Goal: Find specific page/section: Find specific page/section

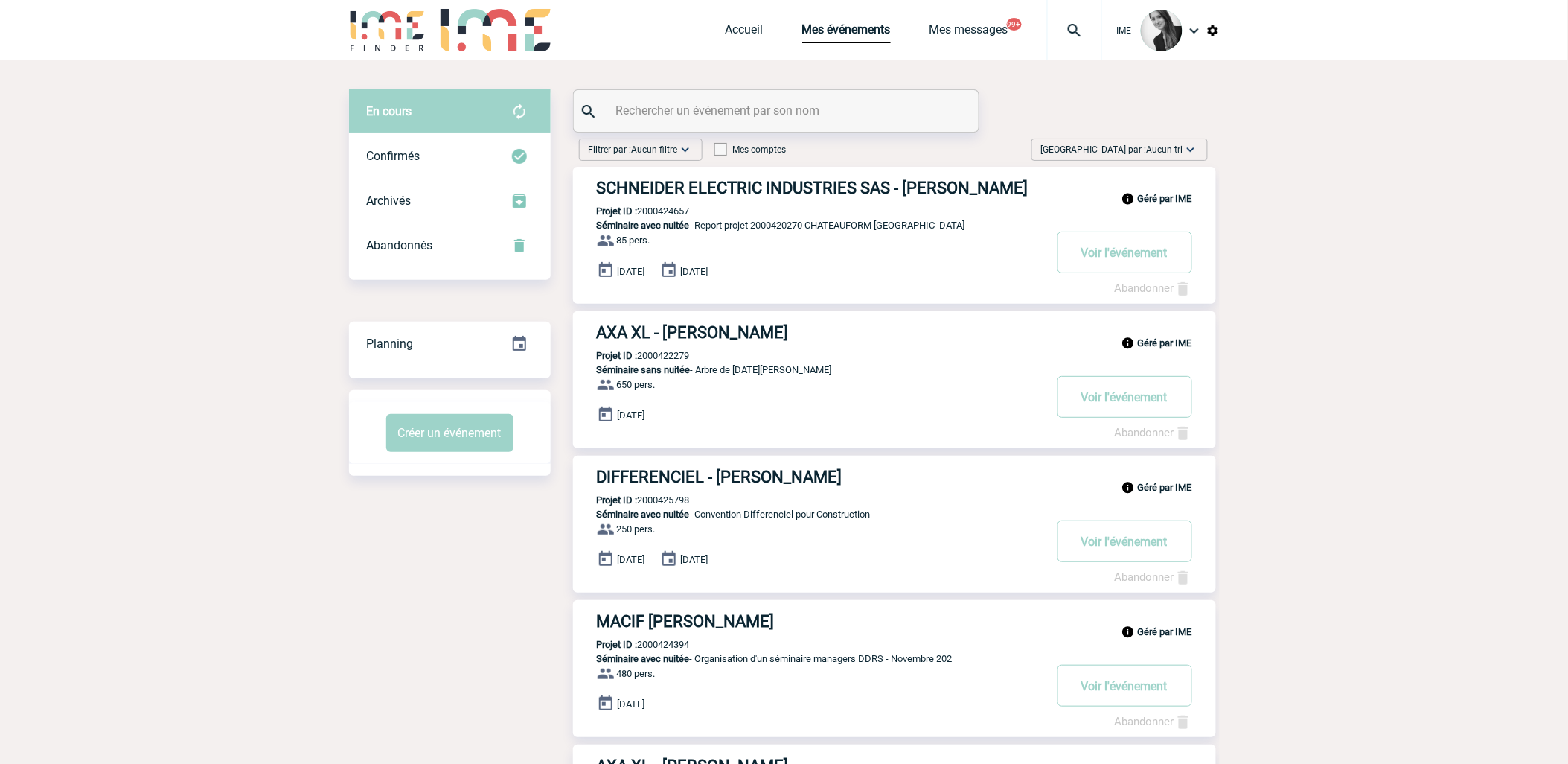
click at [496, 39] on span "Aucun tri" at bounding box center [1164, 149] width 36 height 10
click at [496, 39] on div "Date demande" at bounding box center [1144, 261] width 127 height 22
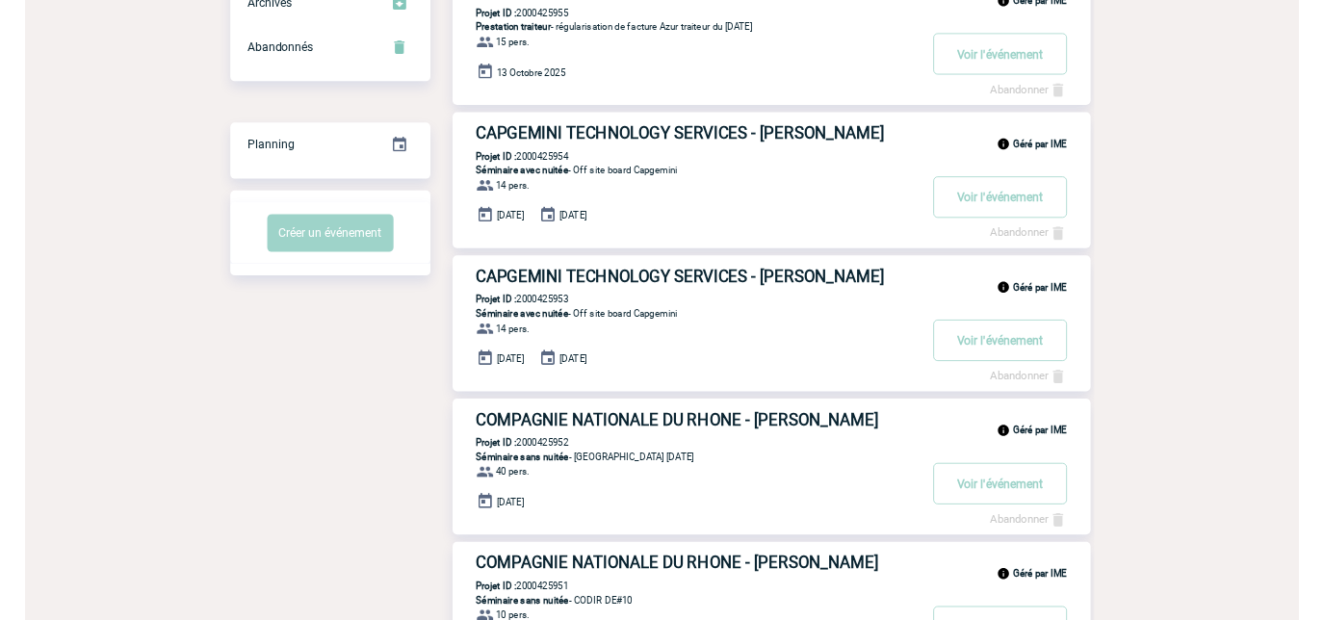
scroll to position [87, 0]
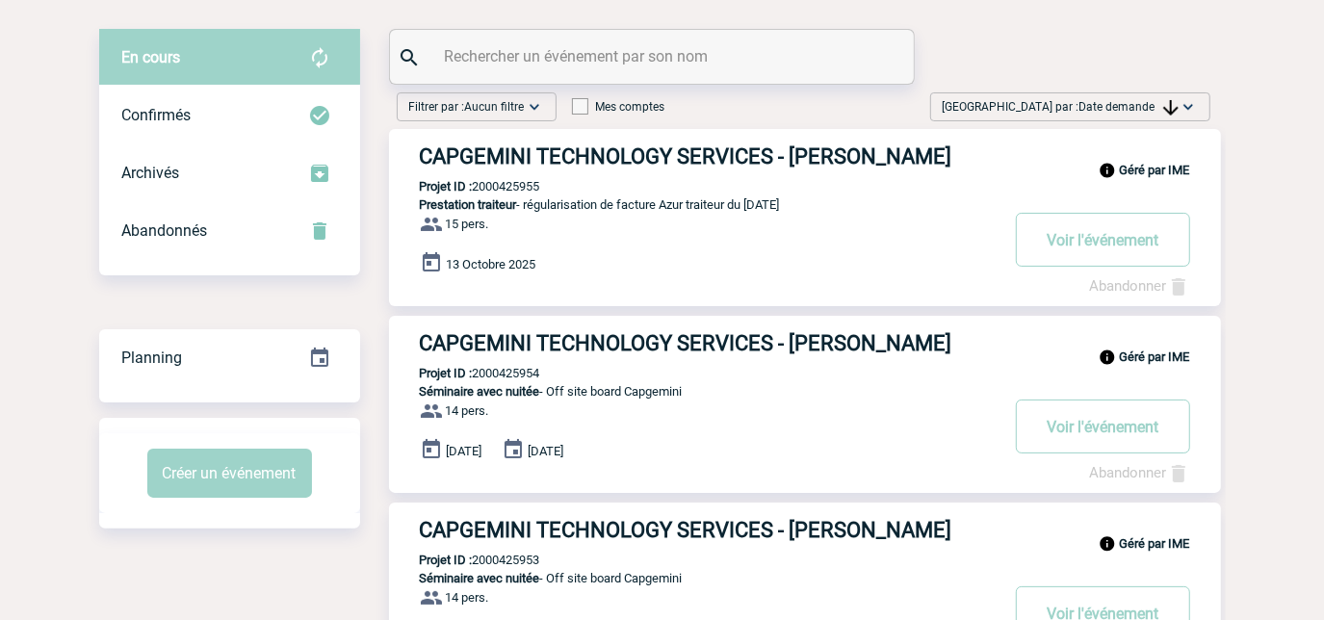
drag, startPoint x: 1077, startPoint y: 102, endPoint x: 1070, endPoint y: 240, distance: 137.8
click at [642, 51] on span "Date demande" at bounding box center [1128, 106] width 99 height 13
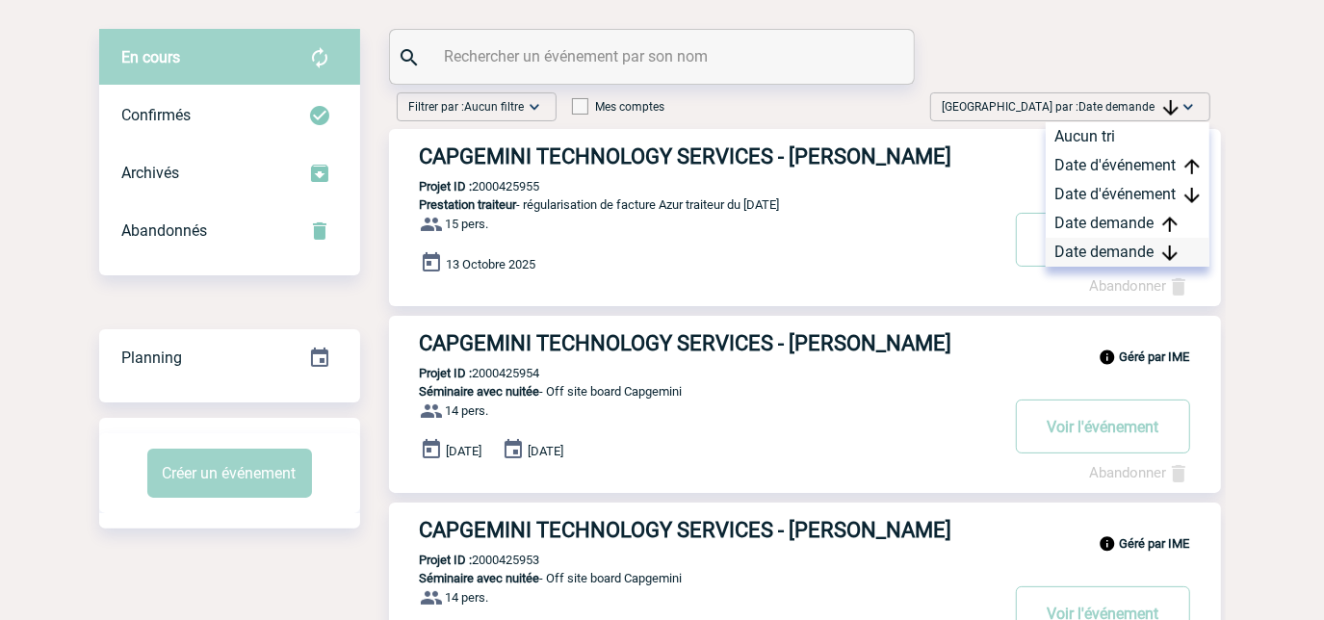
click at [642, 51] on div "Date demande" at bounding box center [1127, 252] width 164 height 29
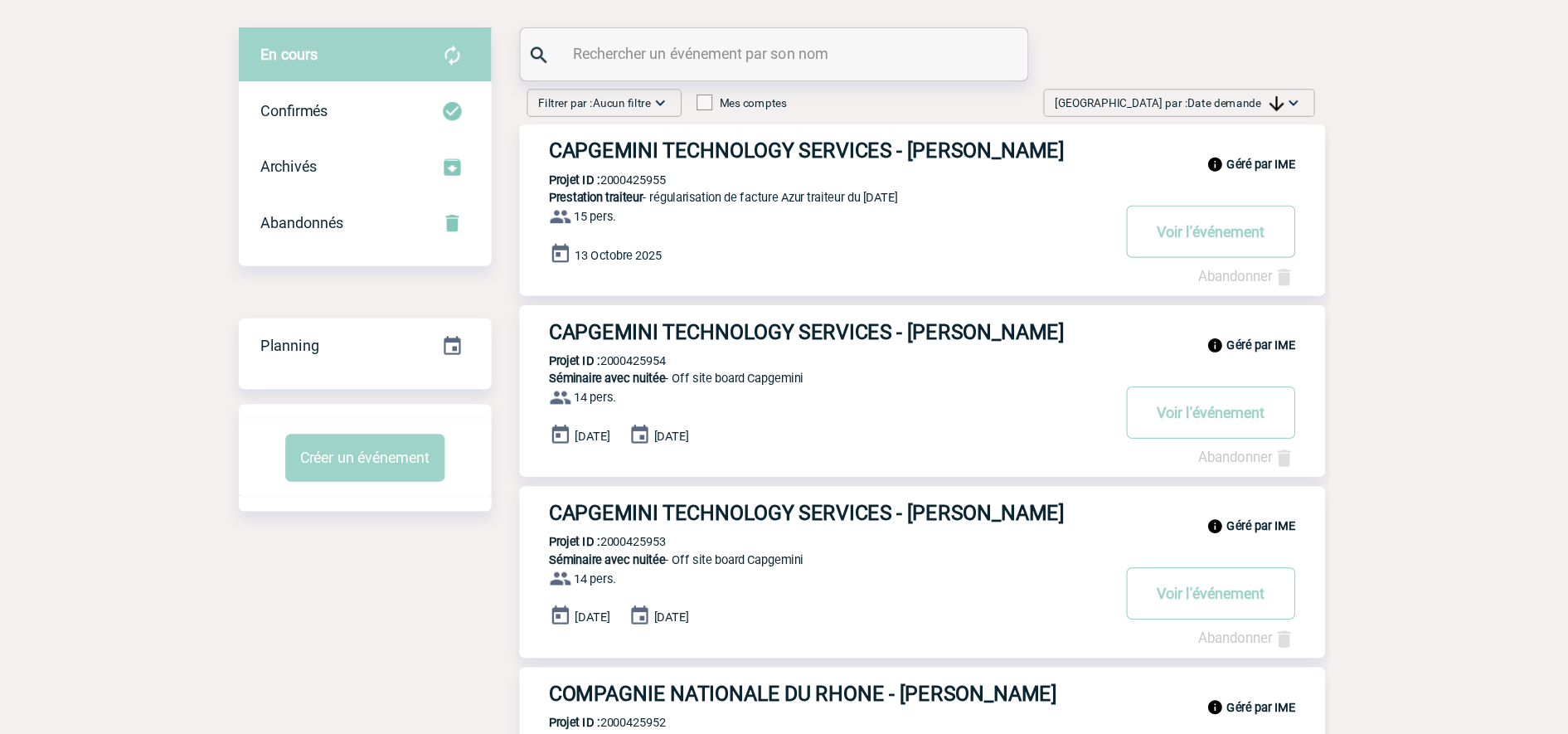
scroll to position [77, 0]
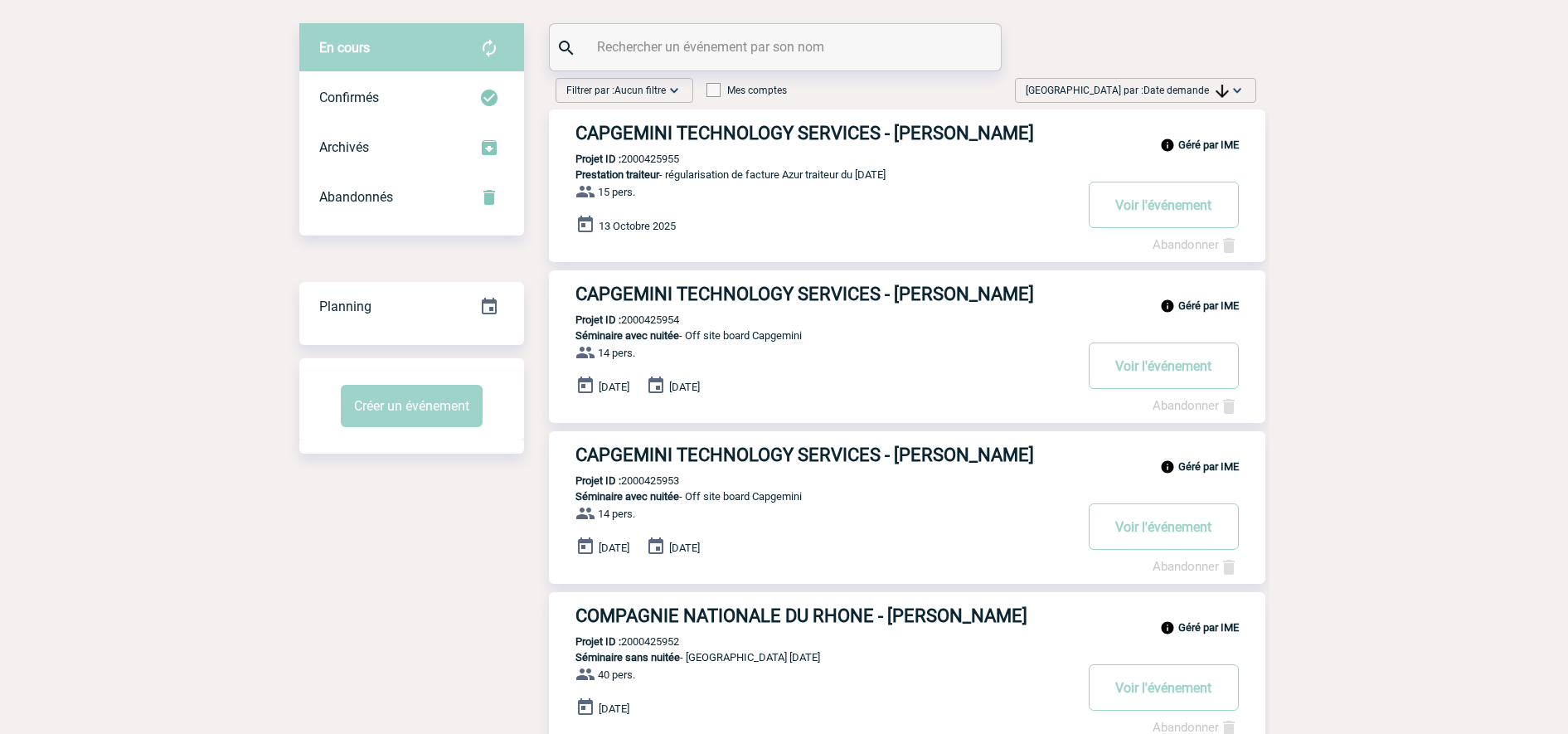
click at [553, 44] on span "Date demande" at bounding box center [1186, 90] width 85 height 11
click at [553, 44] on div "Date demande" at bounding box center [1185, 215] width 141 height 25
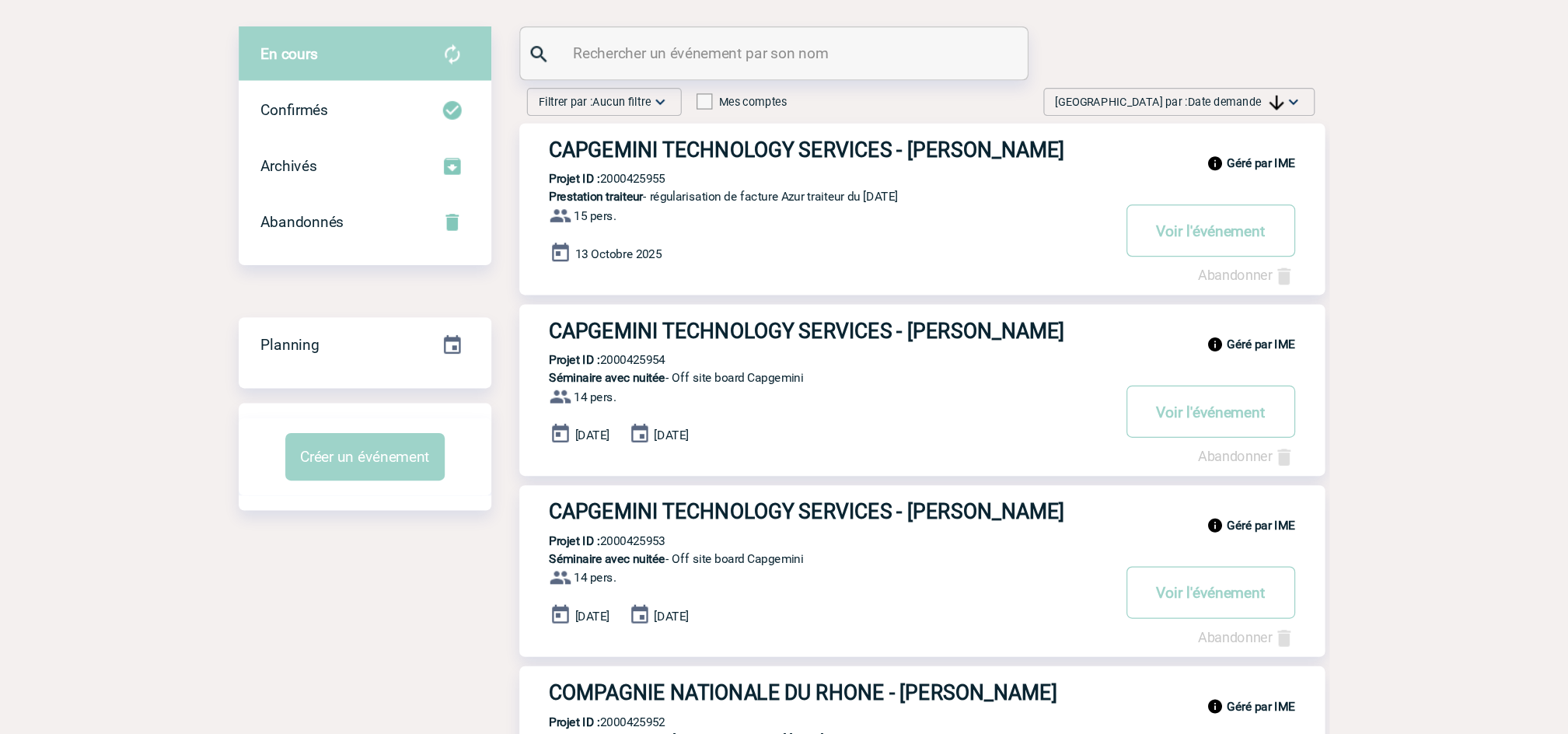
scroll to position [71, 0]
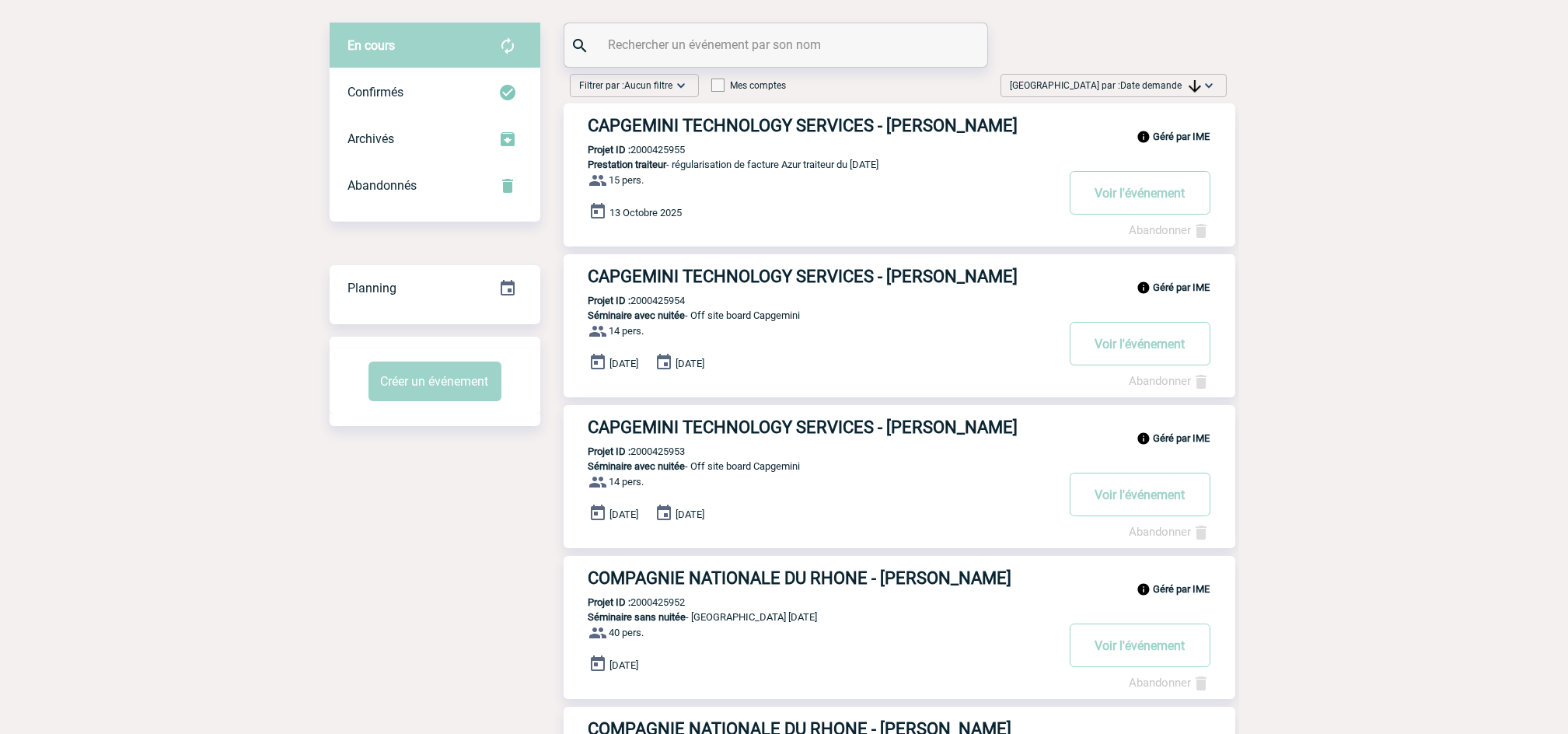
click at [518, 41] on span "Date demande" at bounding box center [1160, 85] width 80 height 10
click at [518, 41] on div "Date demande" at bounding box center [1159, 203] width 132 height 23
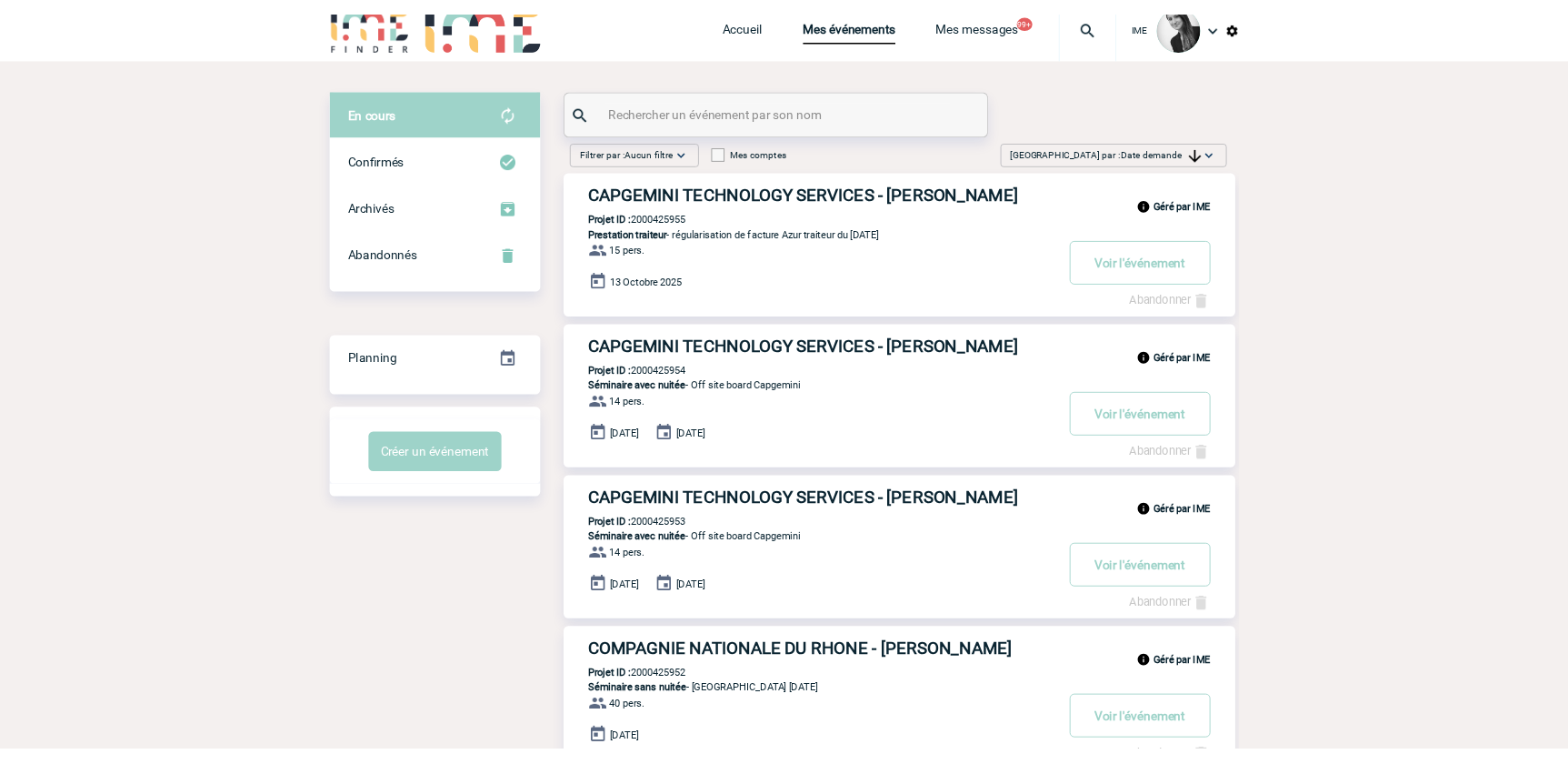
scroll to position [0, 0]
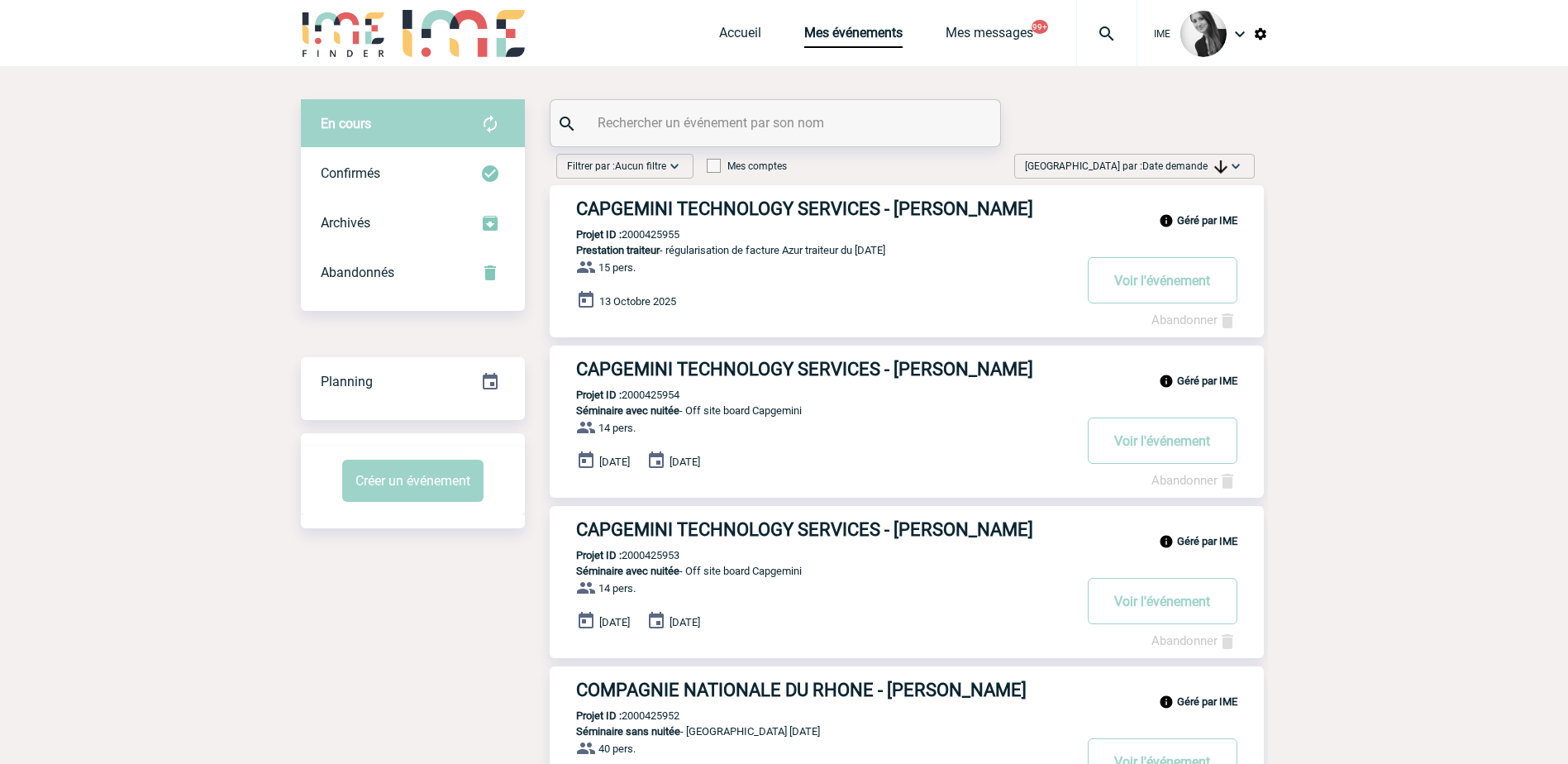
click at [551, 44] on div "[GEOGRAPHIC_DATA] par : Date demande Aucun tri Date d'événement Date d'événemen…" at bounding box center [1134, 166] width 240 height 25
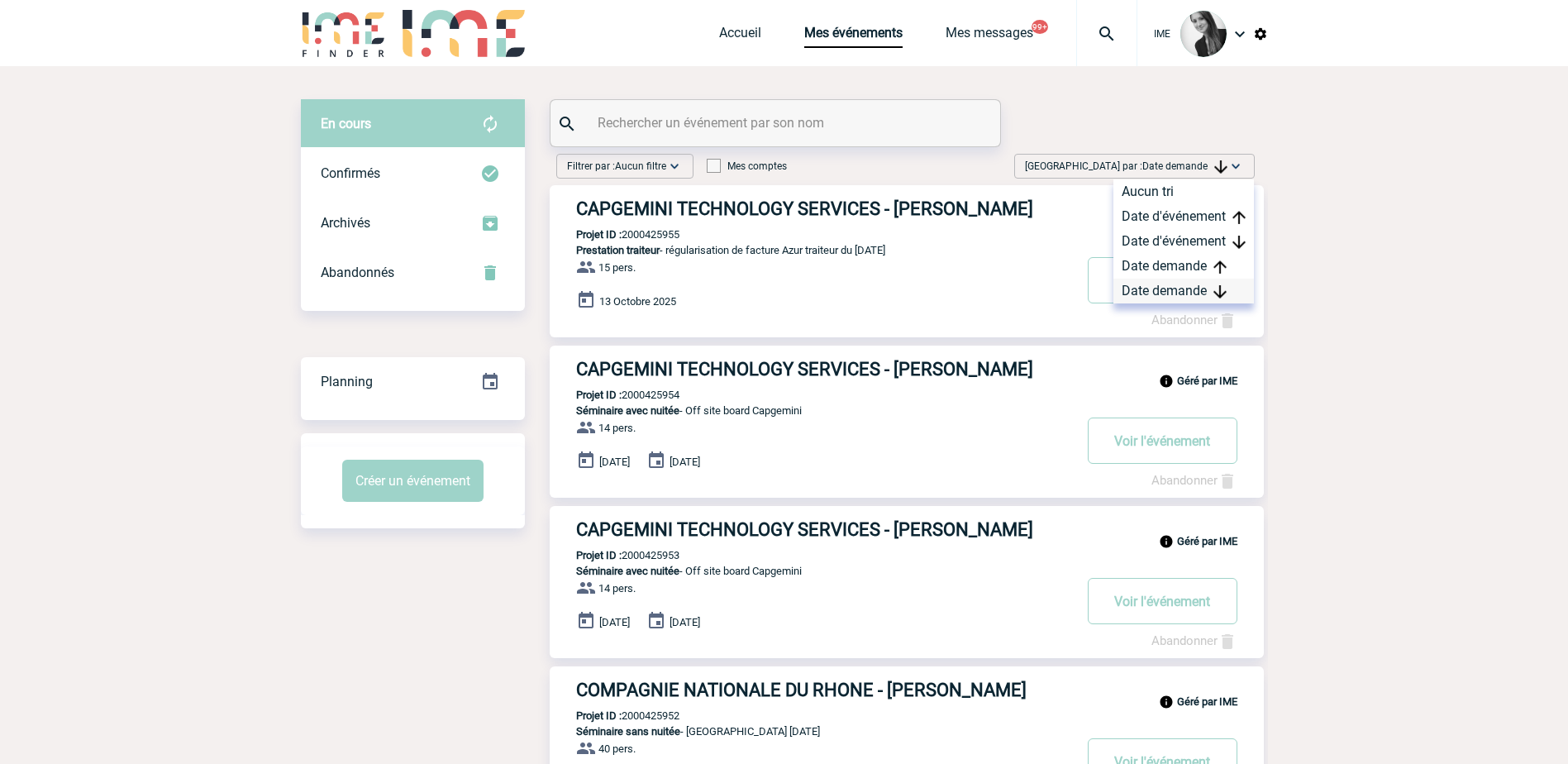
click at [551, 44] on div "Date demande" at bounding box center [1184, 290] width 141 height 25
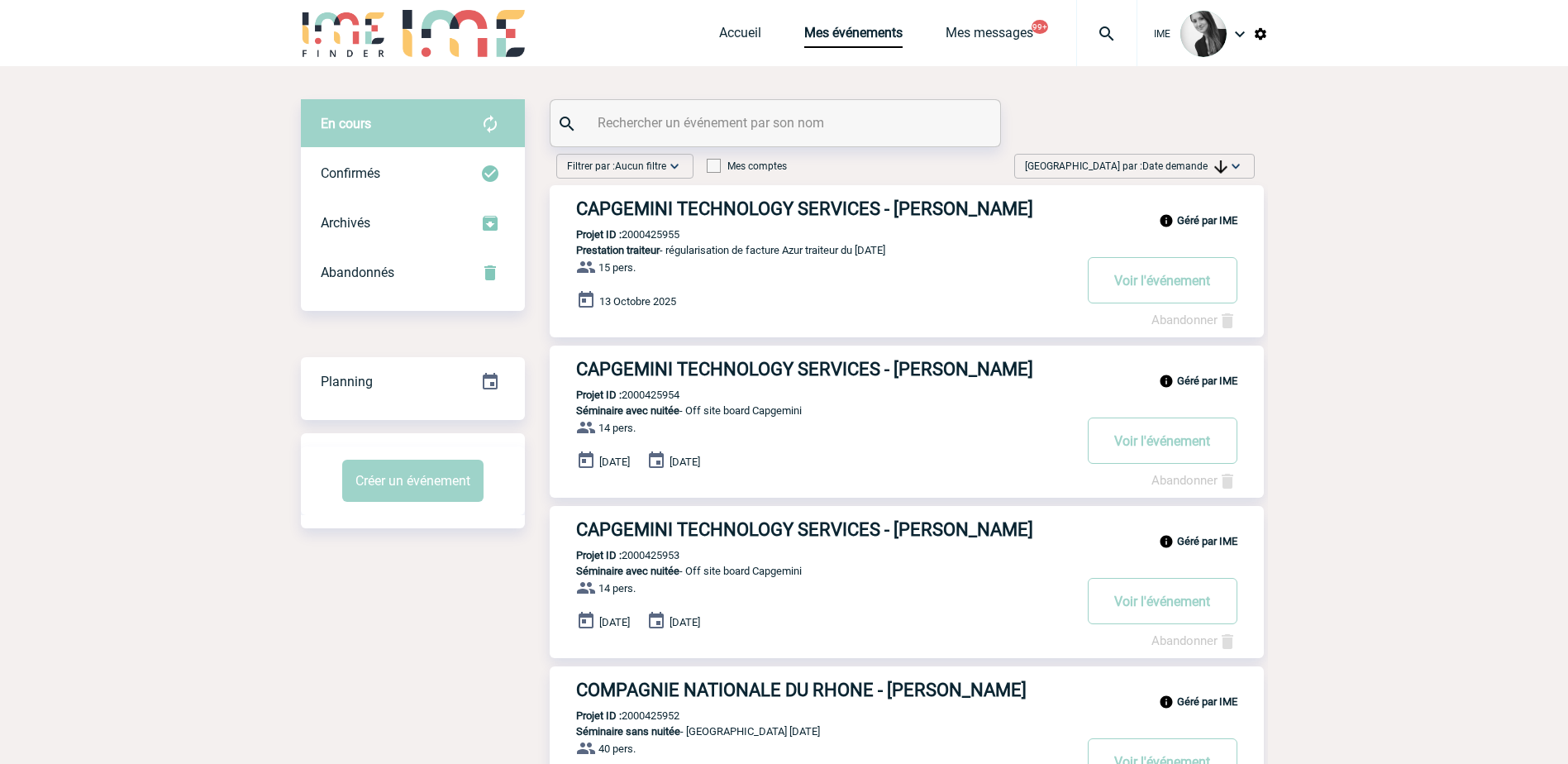
click at [551, 44] on span "Date demande" at bounding box center [1184, 166] width 85 height 11
drag, startPoint x: 1197, startPoint y: 282, endPoint x: 1168, endPoint y: 311, distance: 41.0
click at [551, 44] on div "Date demande" at bounding box center [1184, 290] width 141 height 25
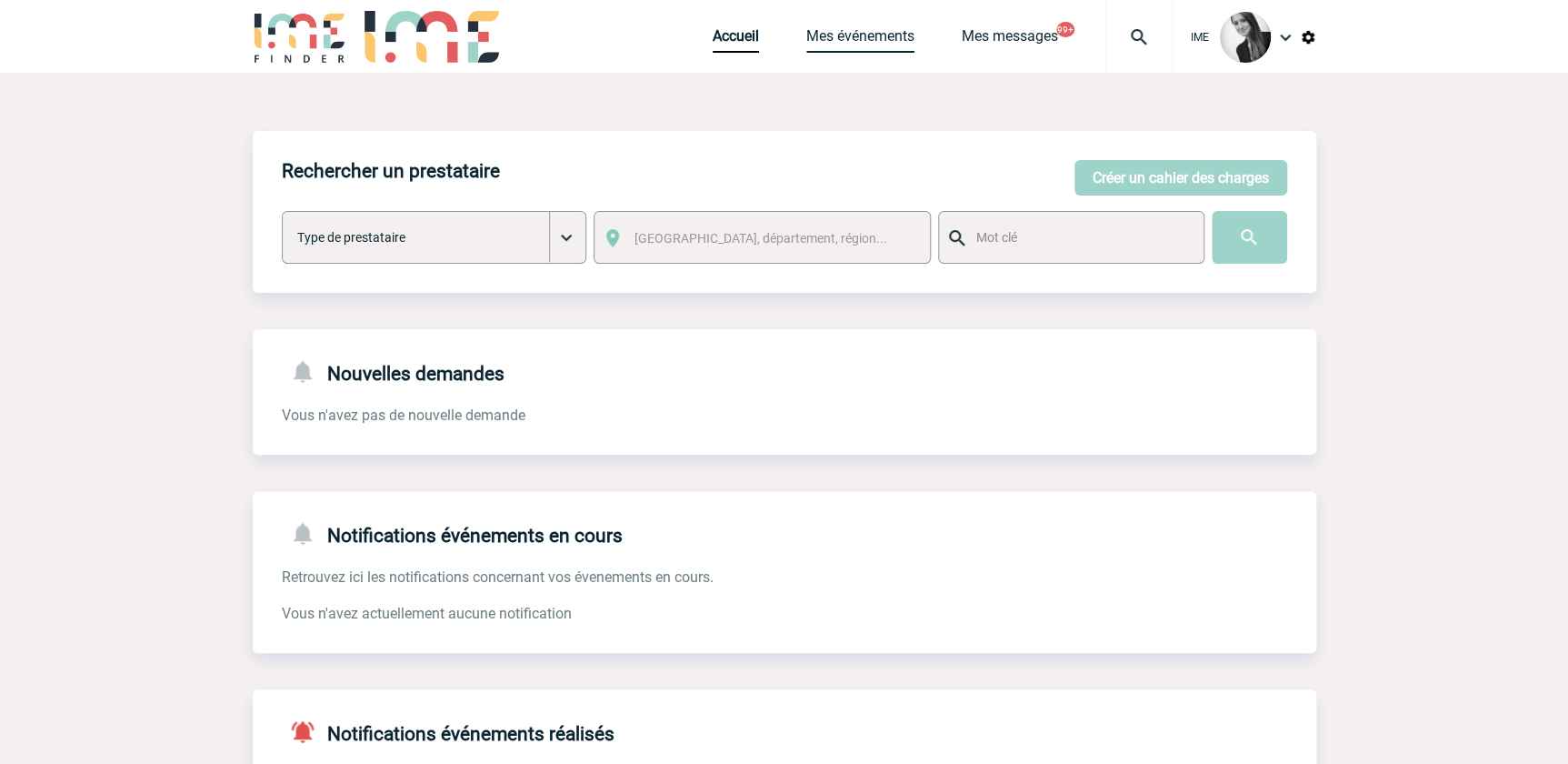
click at [880, 42] on link "Mes événements" at bounding box center [860, 40] width 109 height 25
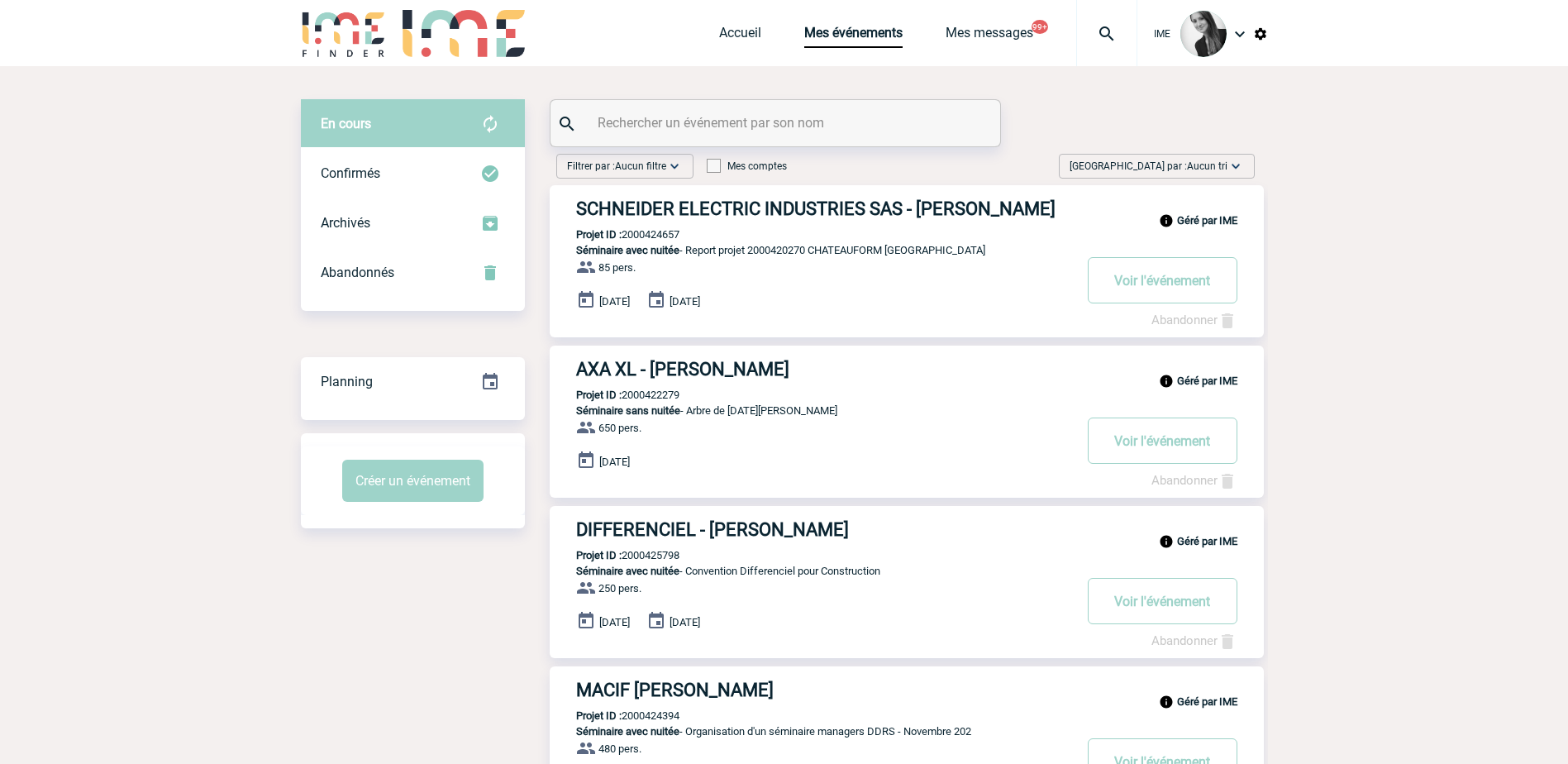
click at [1176, 162] on span "Trier par : Aucun tri" at bounding box center [1149, 166] width 158 height 16
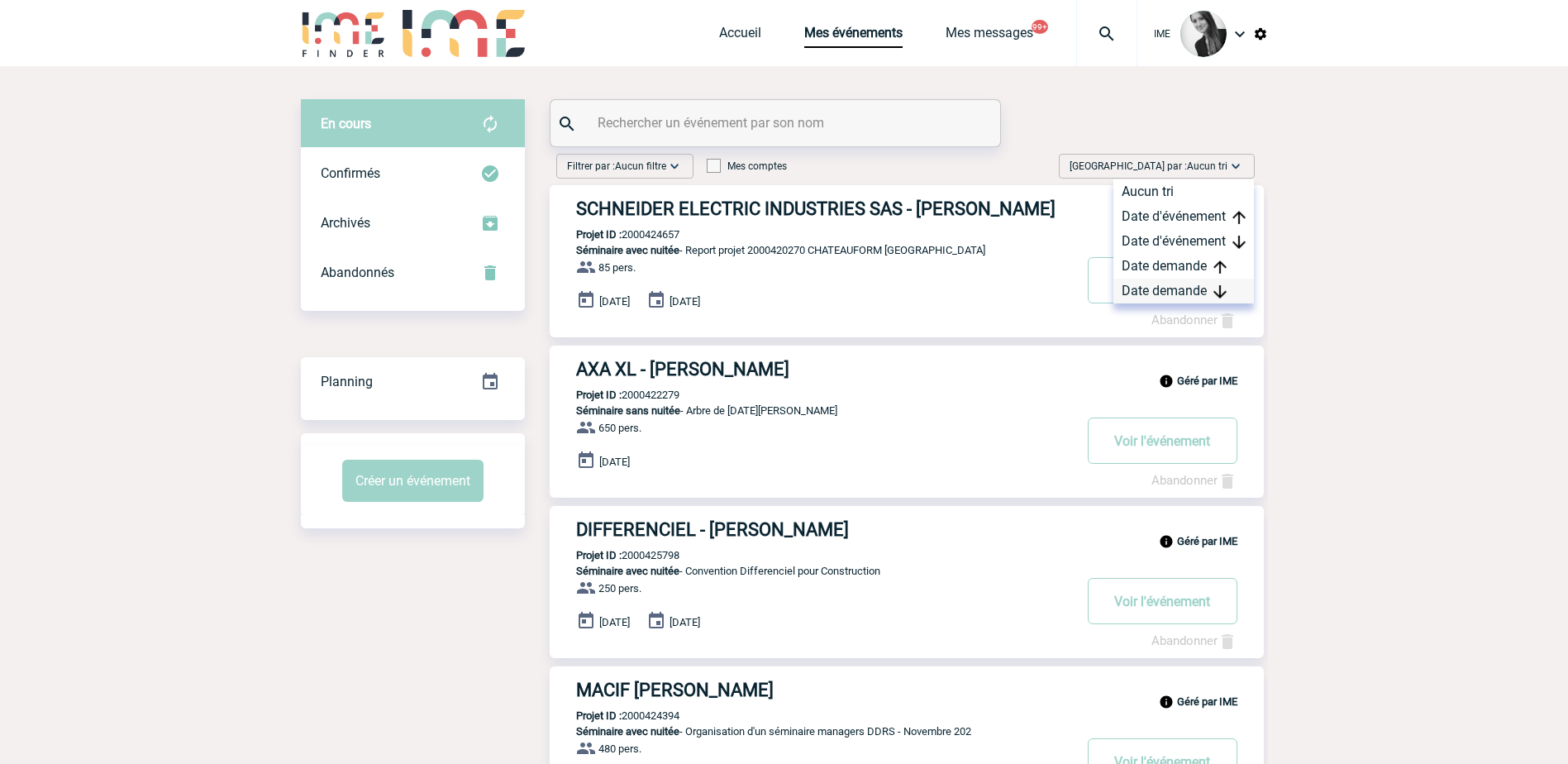
click at [1169, 292] on div "Date demande" at bounding box center [1184, 290] width 141 height 25
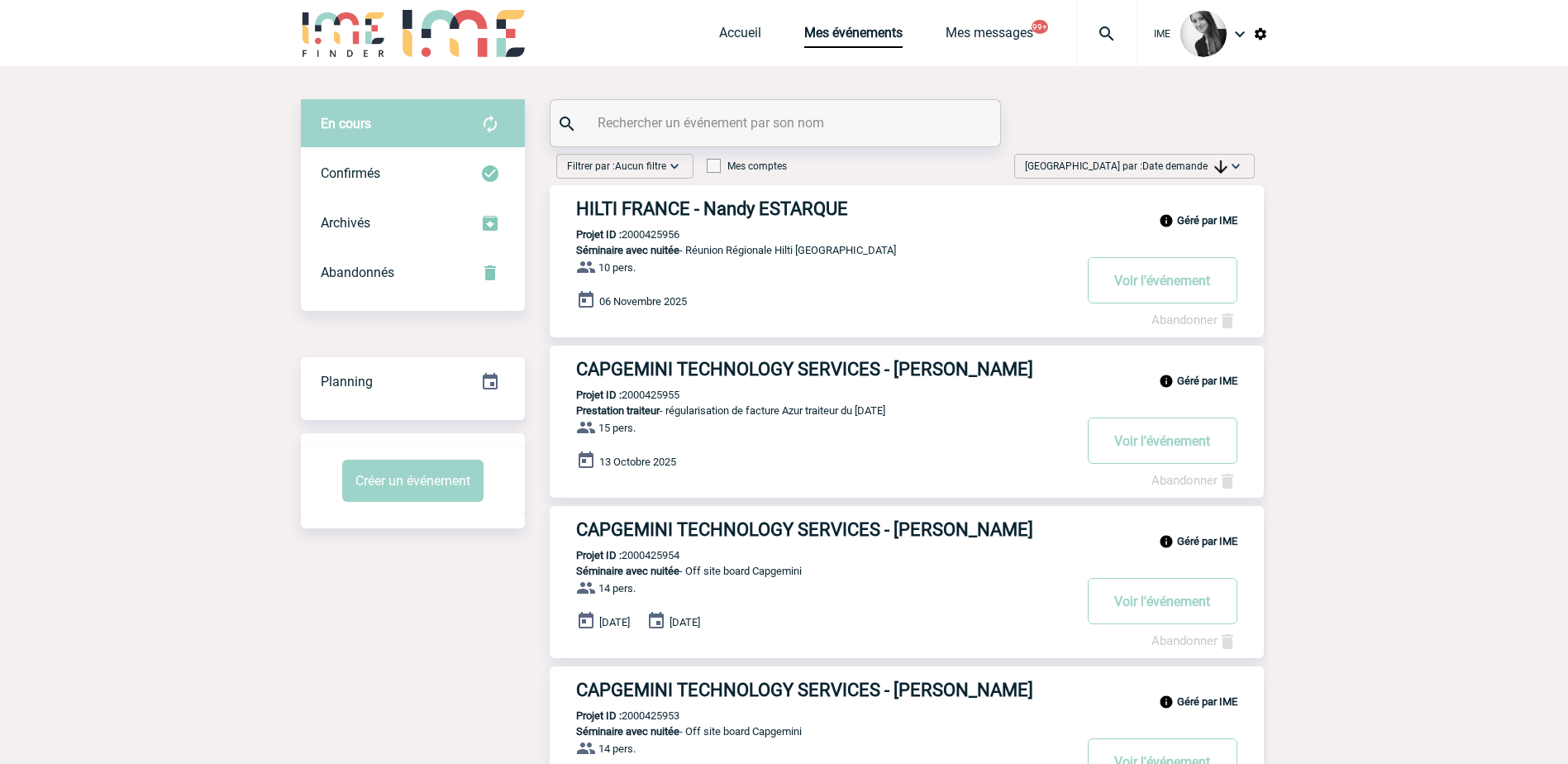
drag, startPoint x: 1195, startPoint y: 173, endPoint x: 1204, endPoint y: 200, distance: 28.5
click at [1196, 173] on span "Trier par : Date demande" at bounding box center [1127, 166] width 203 height 16
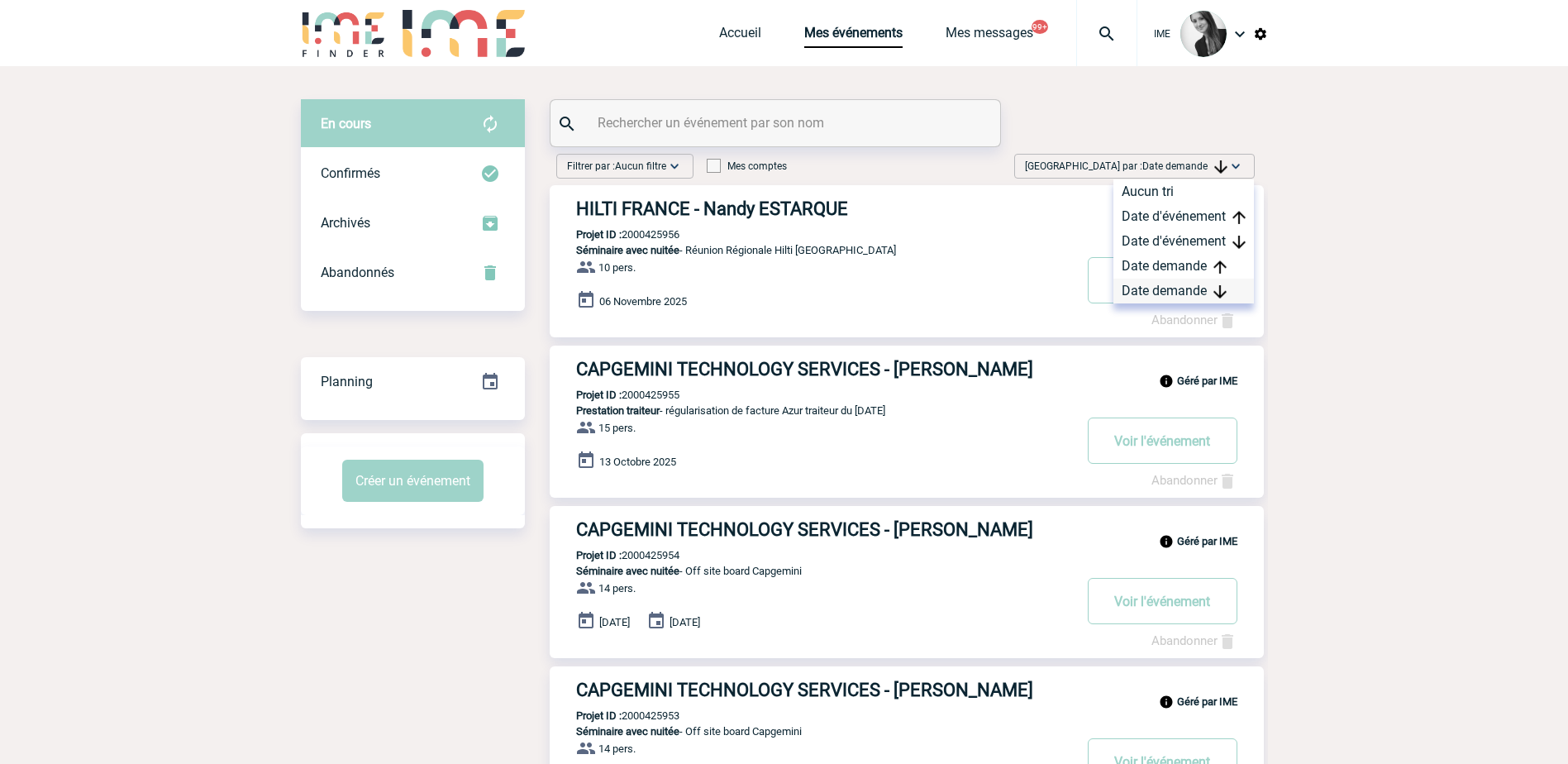
click at [1165, 293] on div "Date demande" at bounding box center [1184, 290] width 141 height 25
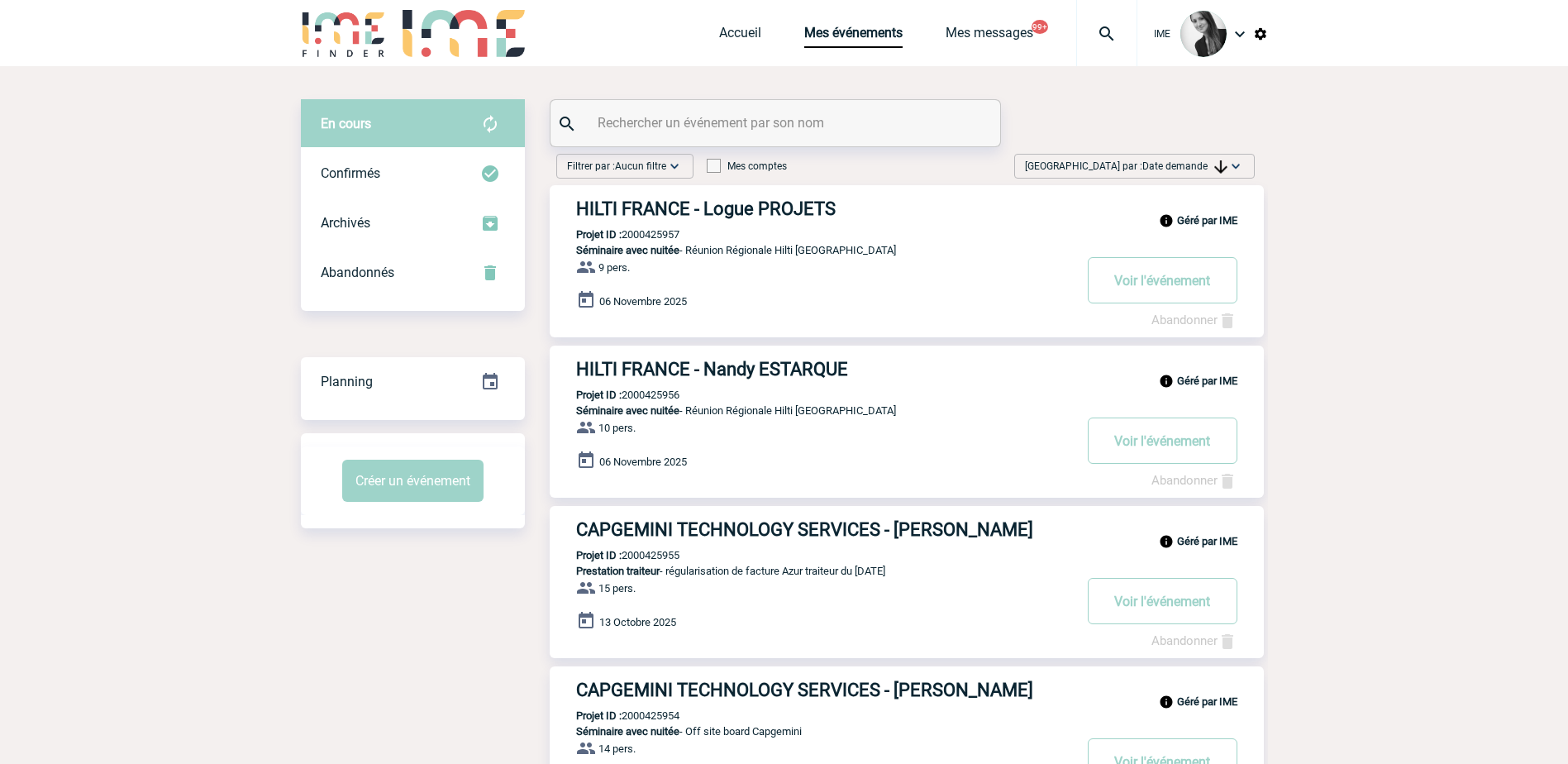
drag, startPoint x: 1191, startPoint y: 166, endPoint x: 1192, endPoint y: 188, distance: 22.0
click at [1191, 165] on span "Date demande" at bounding box center [1184, 166] width 85 height 11
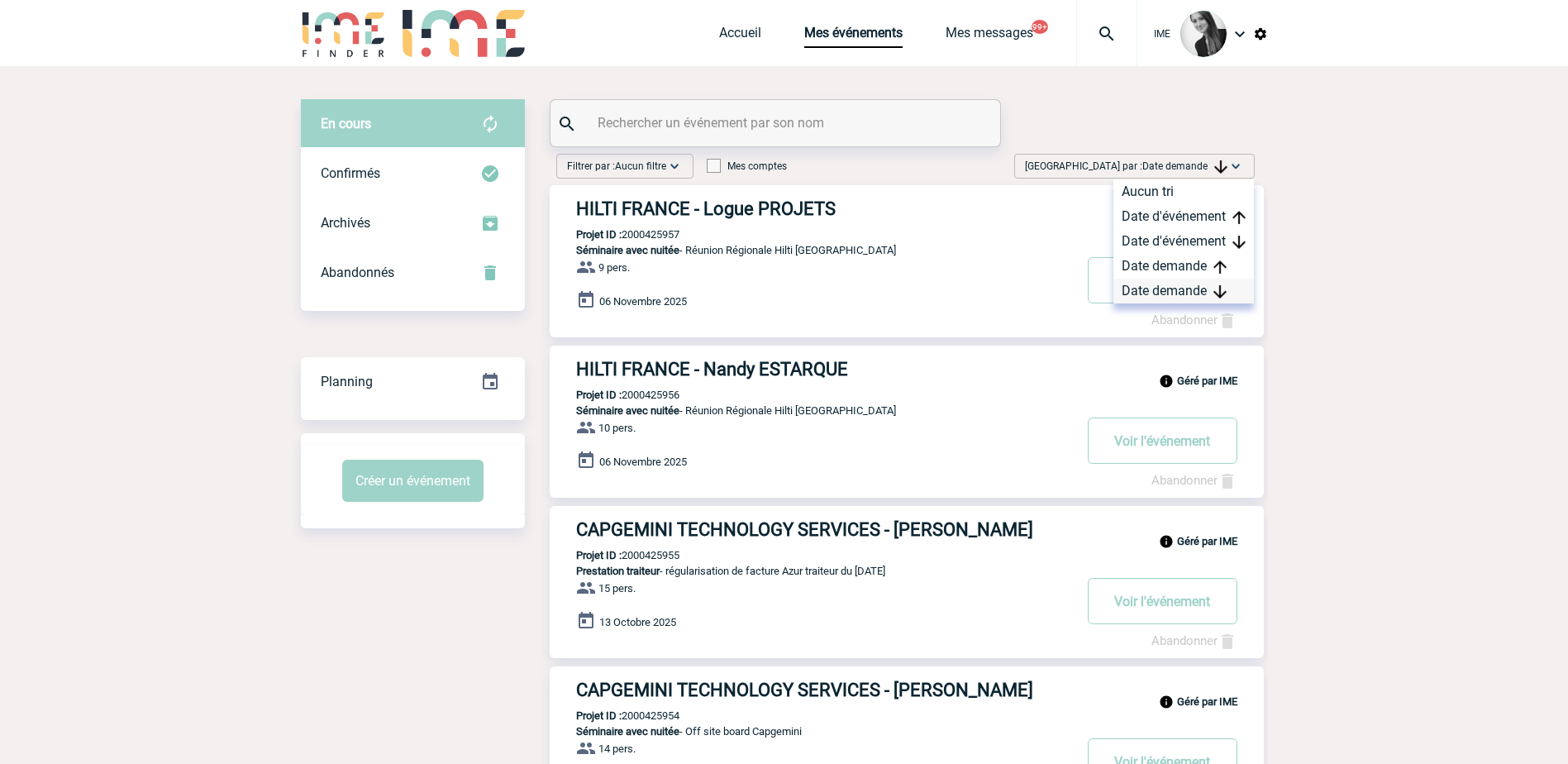
click at [1158, 298] on div "Date demande" at bounding box center [1184, 290] width 141 height 25
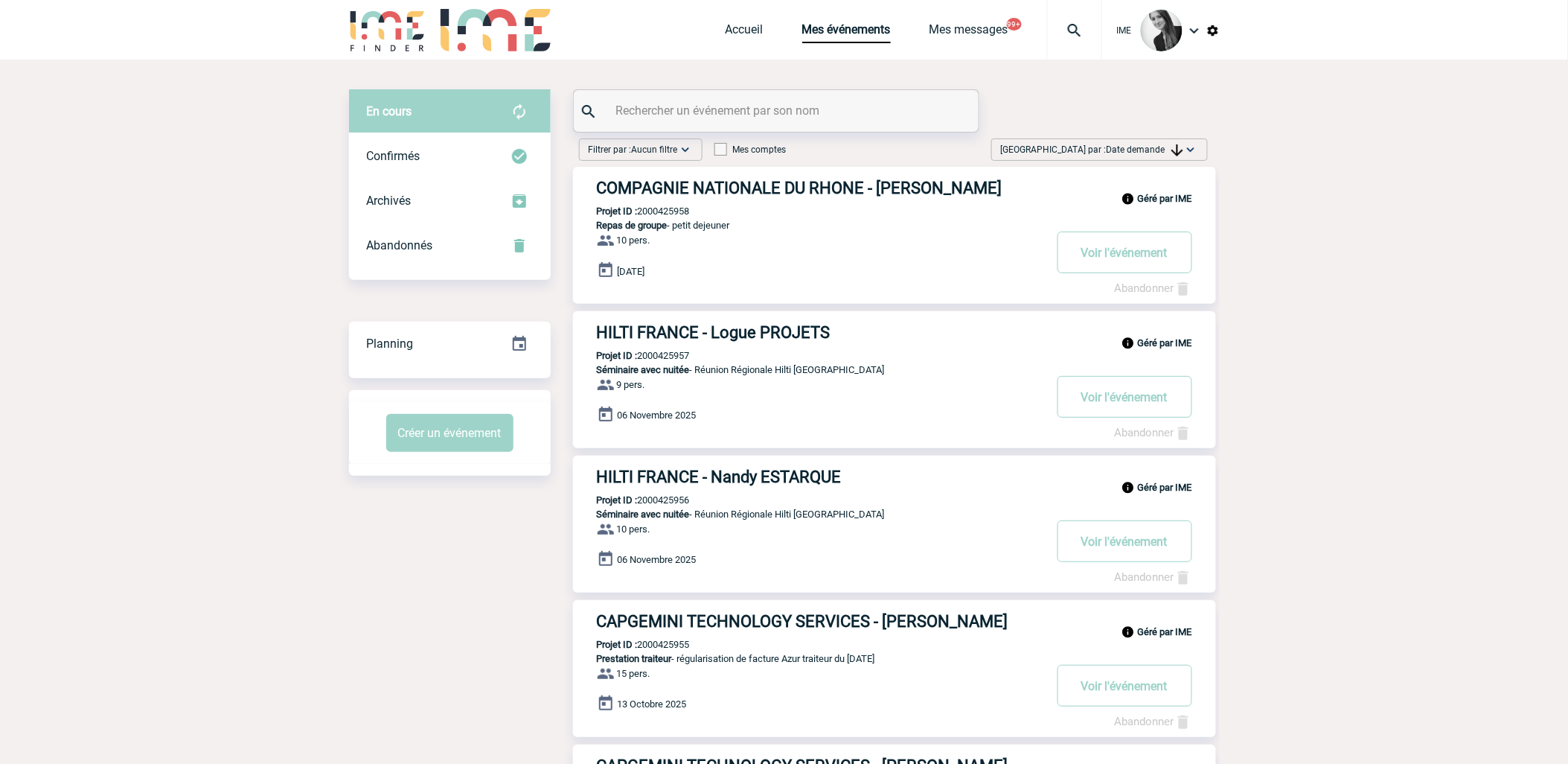
click at [1154, 149] on span "Date demande" at bounding box center [1144, 149] width 77 height 10
drag, startPoint x: 1154, startPoint y: 149, endPoint x: 1129, endPoint y: 288, distance: 141.2
click at [1157, 265] on div "Date demande" at bounding box center [1144, 261] width 127 height 22
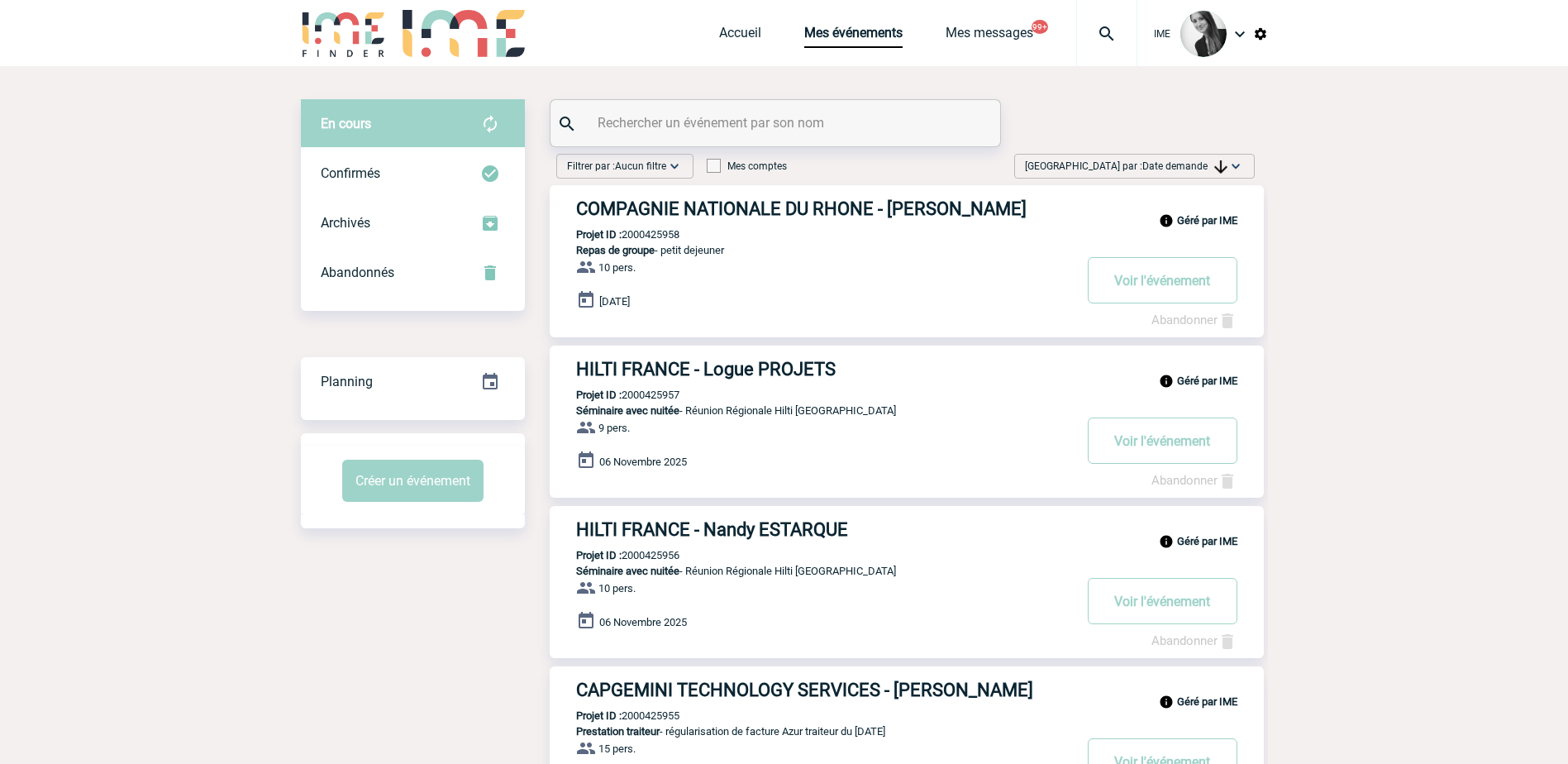
drag, startPoint x: 1188, startPoint y: 163, endPoint x: 1193, endPoint y: 228, distance: 65.2
click at [1188, 166] on span "Date demande" at bounding box center [1184, 166] width 85 height 11
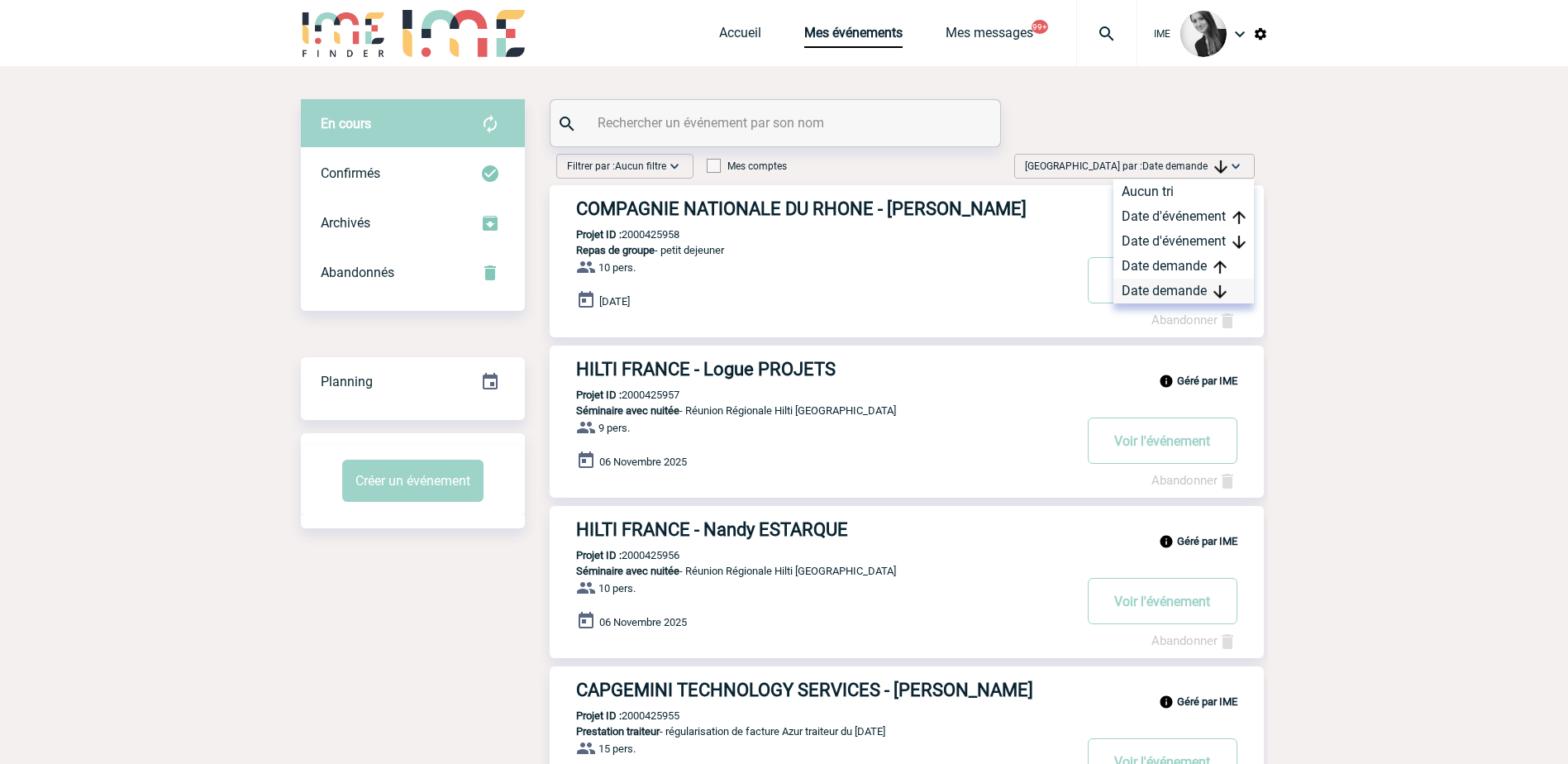
drag, startPoint x: 1156, startPoint y: 299, endPoint x: 1125, endPoint y: 299, distance: 31.0
click at [1156, 299] on div "Date demande" at bounding box center [1184, 290] width 141 height 25
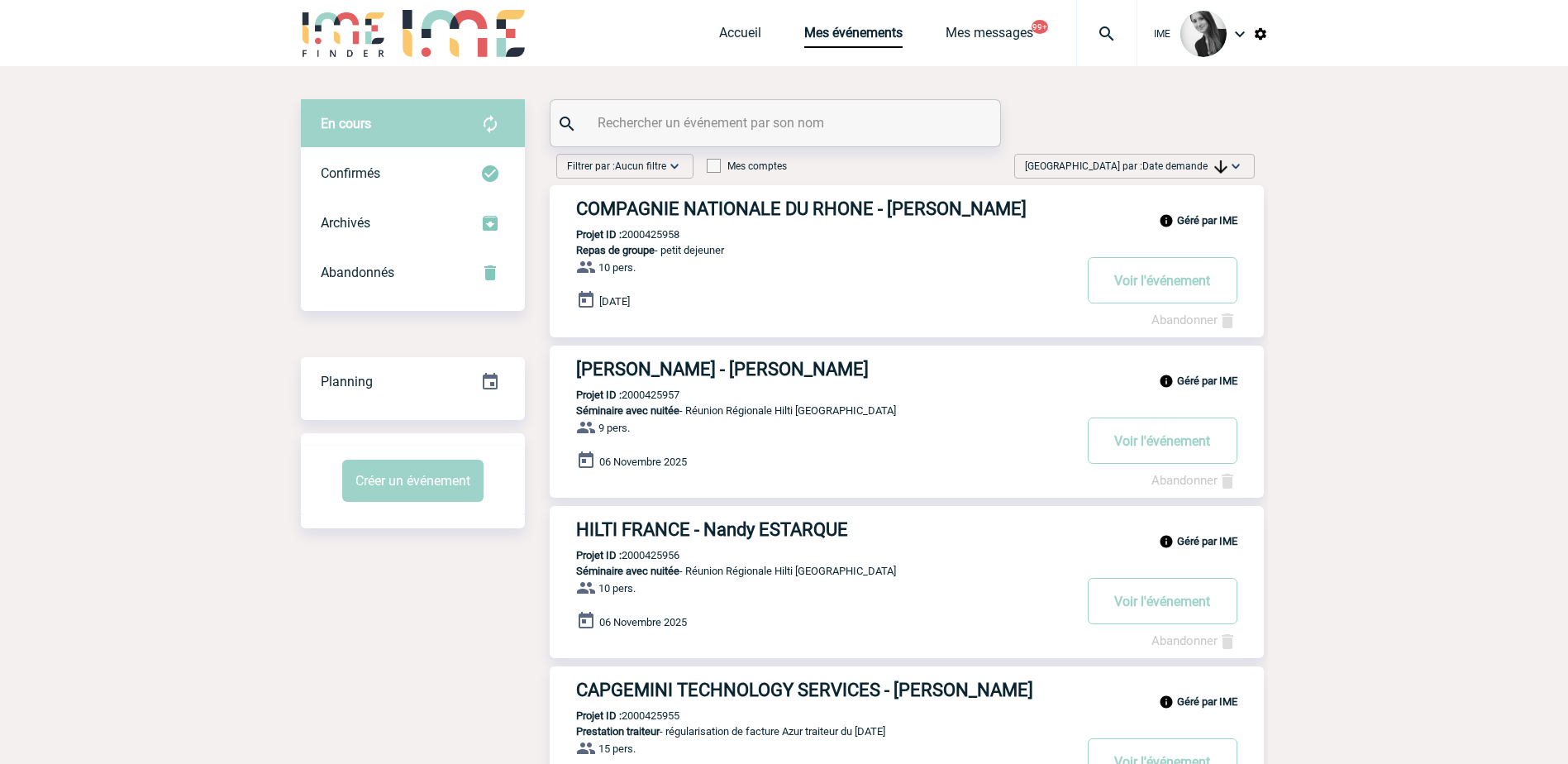
click at [684, 128] on input "text" at bounding box center [777, 123] width 368 height 24
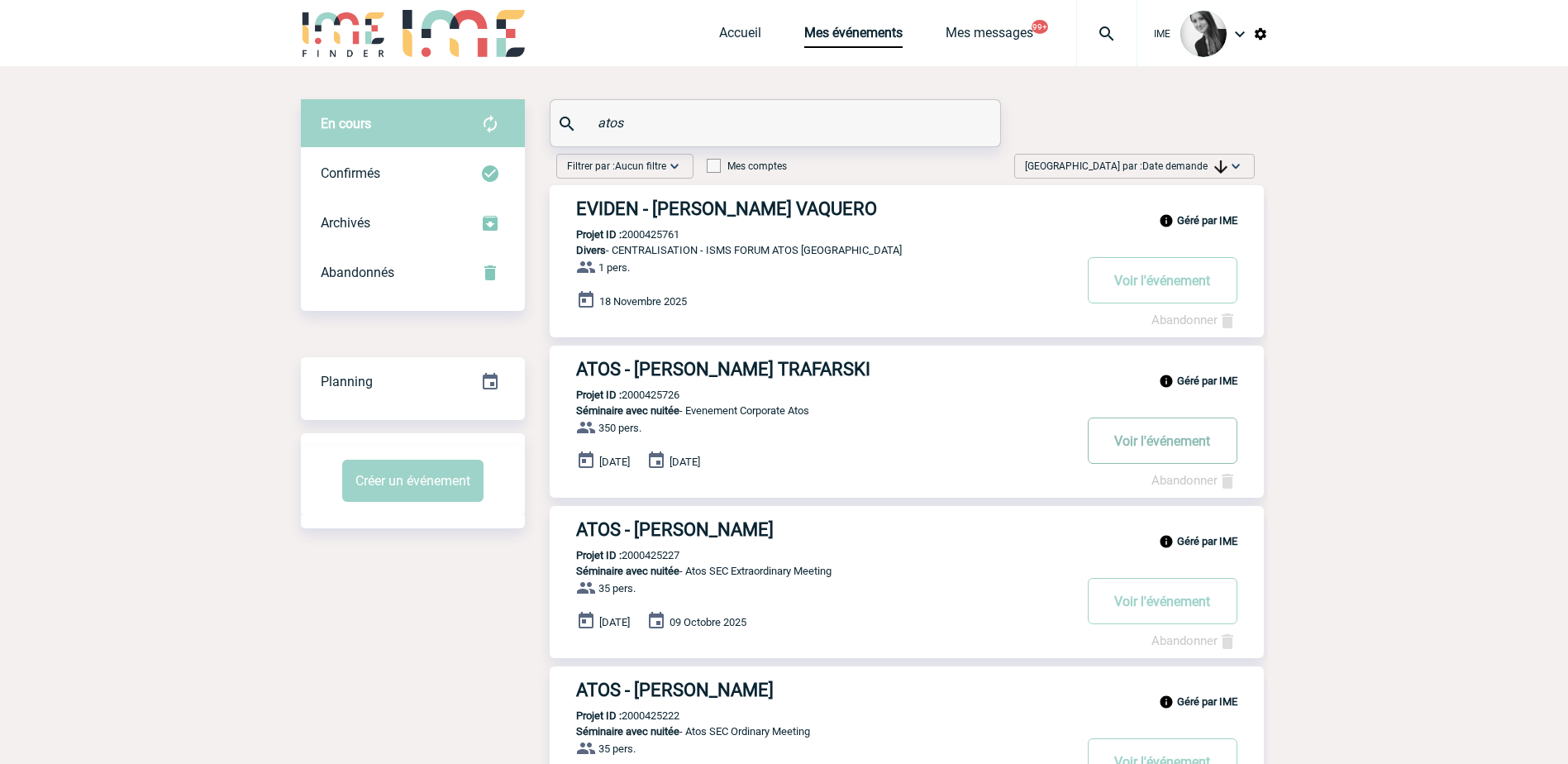
type input "atos"
click at [1146, 444] on button "Voir l'événement" at bounding box center [1163, 440] width 149 height 46
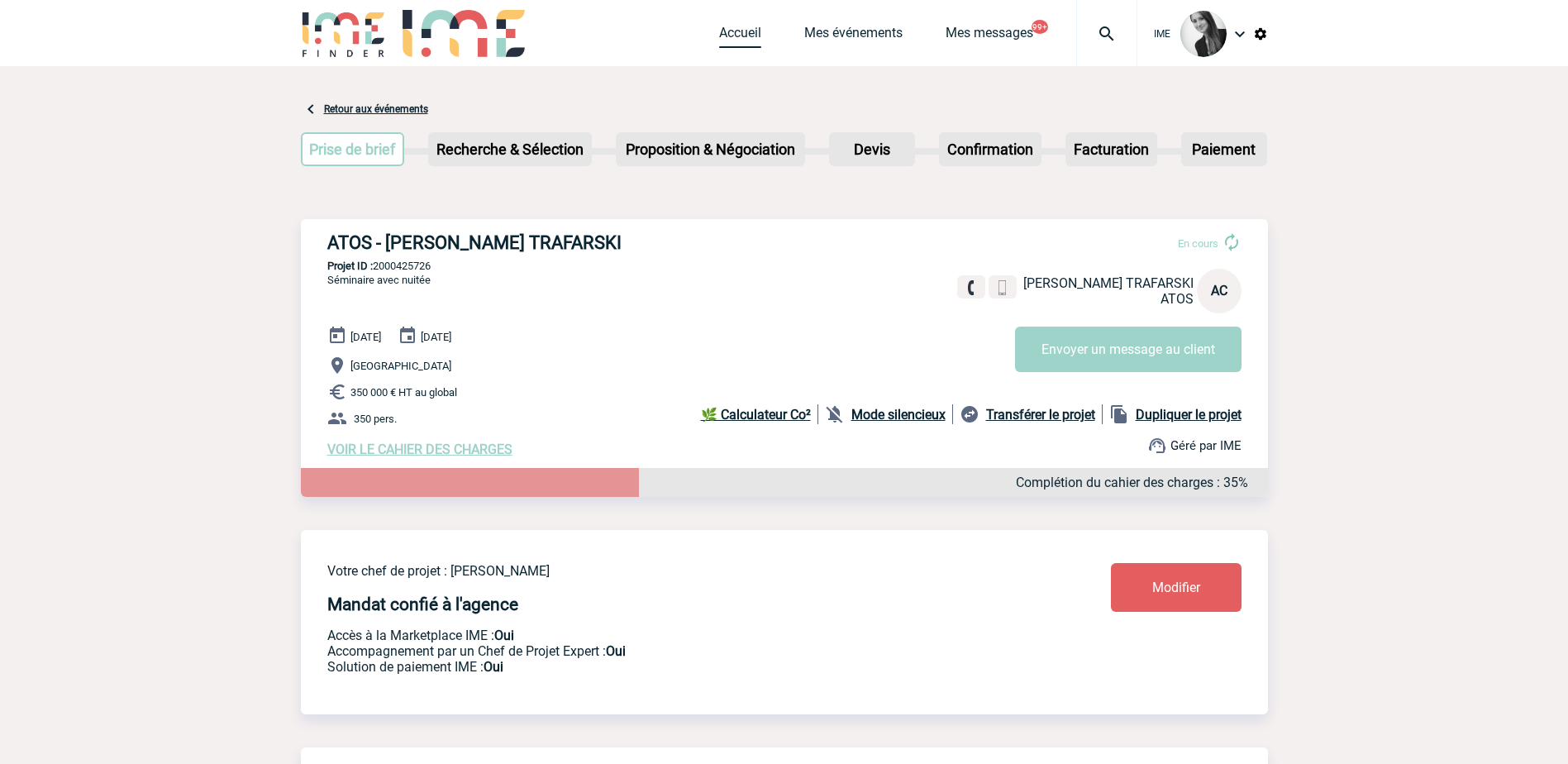
click at [726, 33] on link "Accueil" at bounding box center [740, 36] width 42 height 23
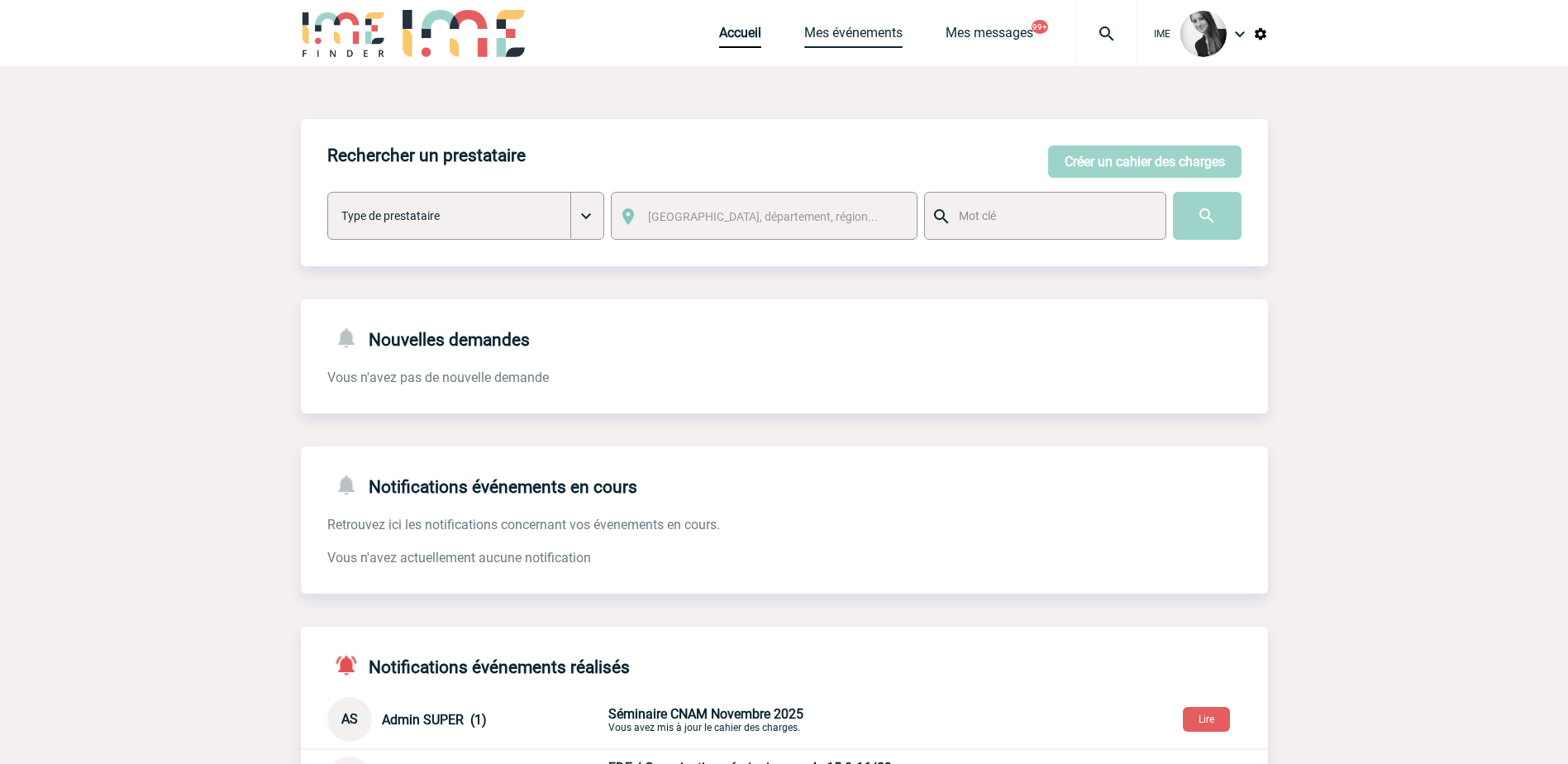
click at [857, 35] on link "Mes événements" at bounding box center [854, 36] width 99 height 23
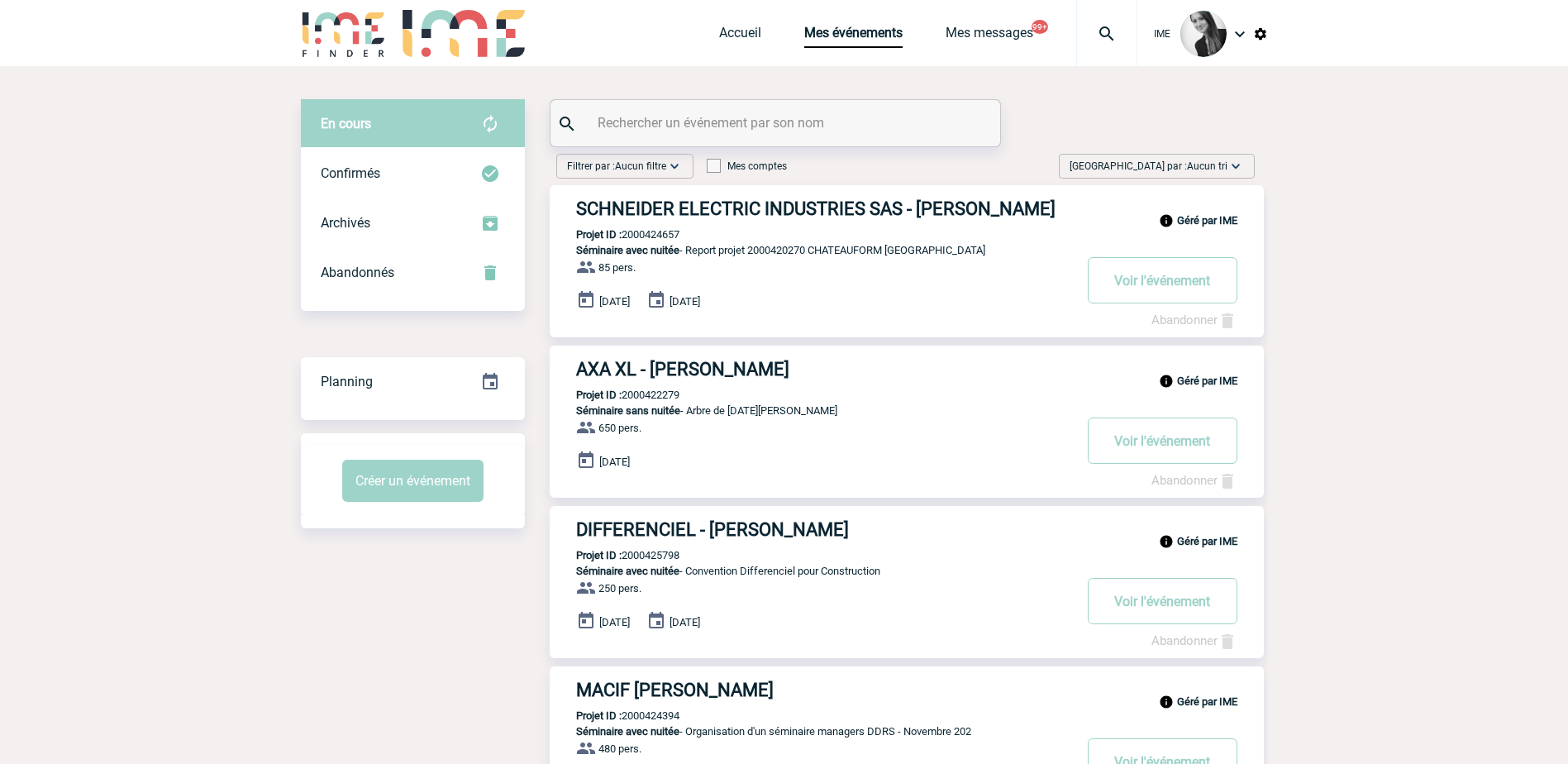
click at [1239, 167] on img at bounding box center [1236, 166] width 16 height 16
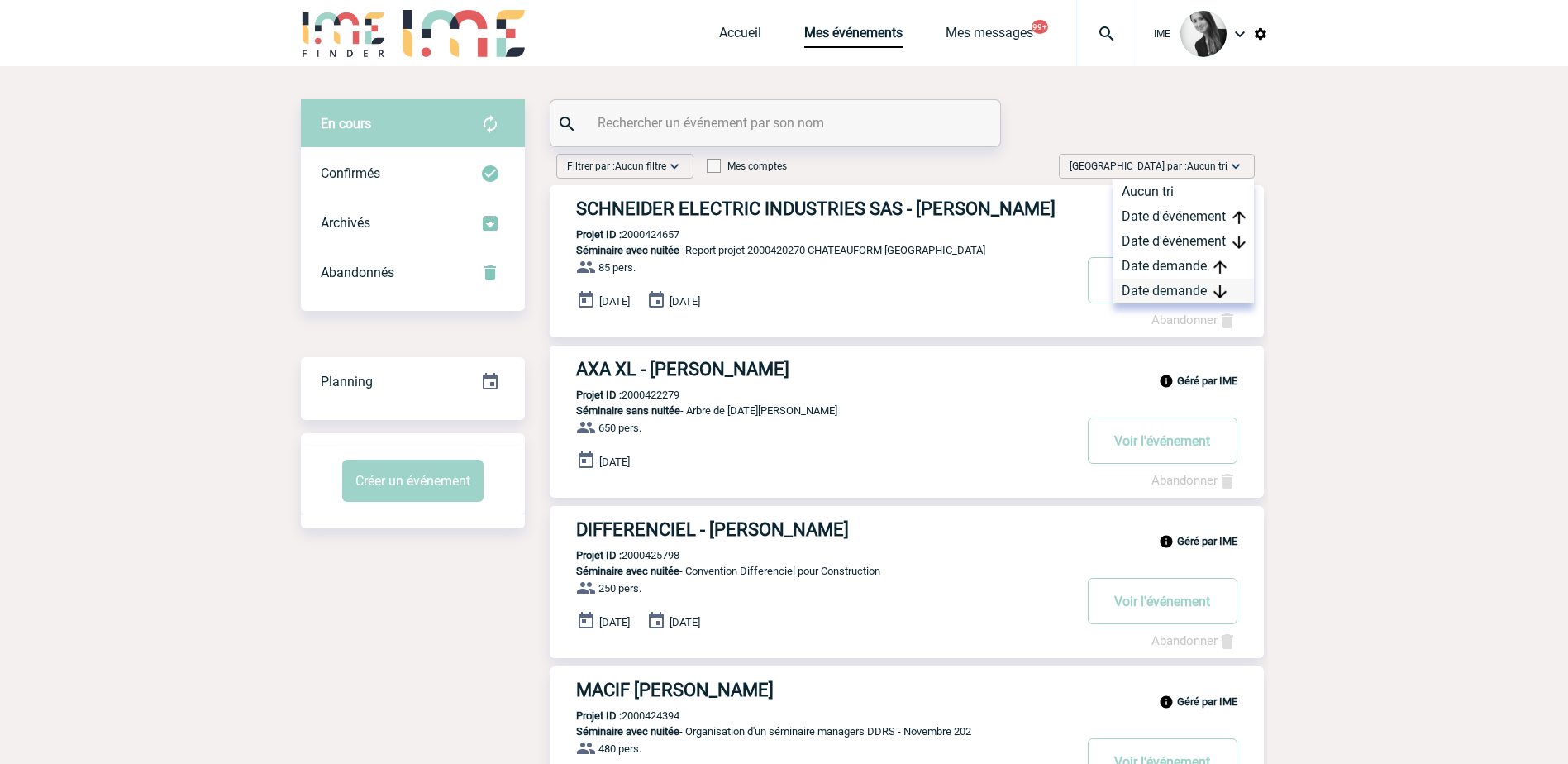
click at [1189, 293] on div "Date demande" at bounding box center [1184, 290] width 141 height 25
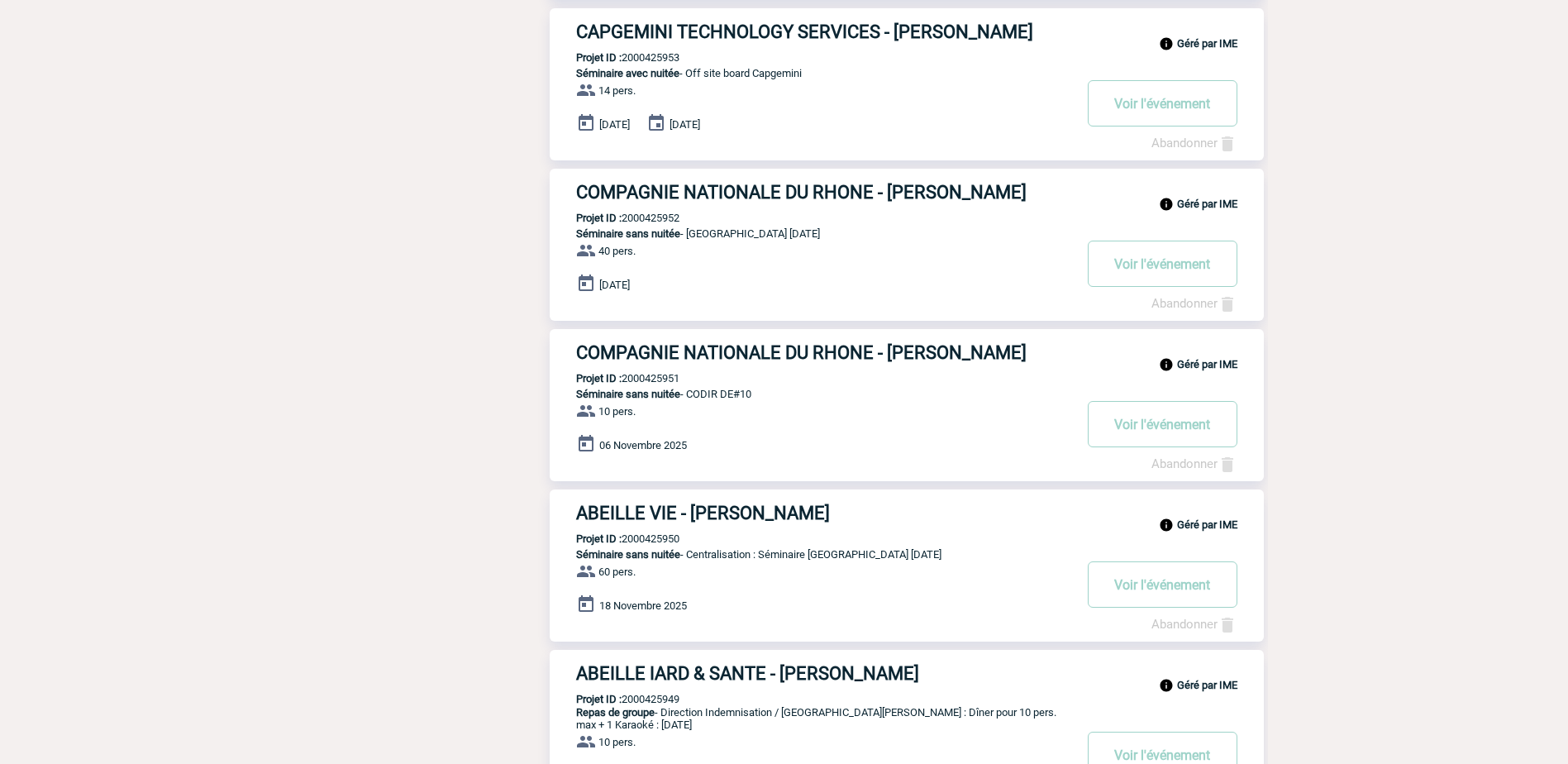
scroll to position [1125, 0]
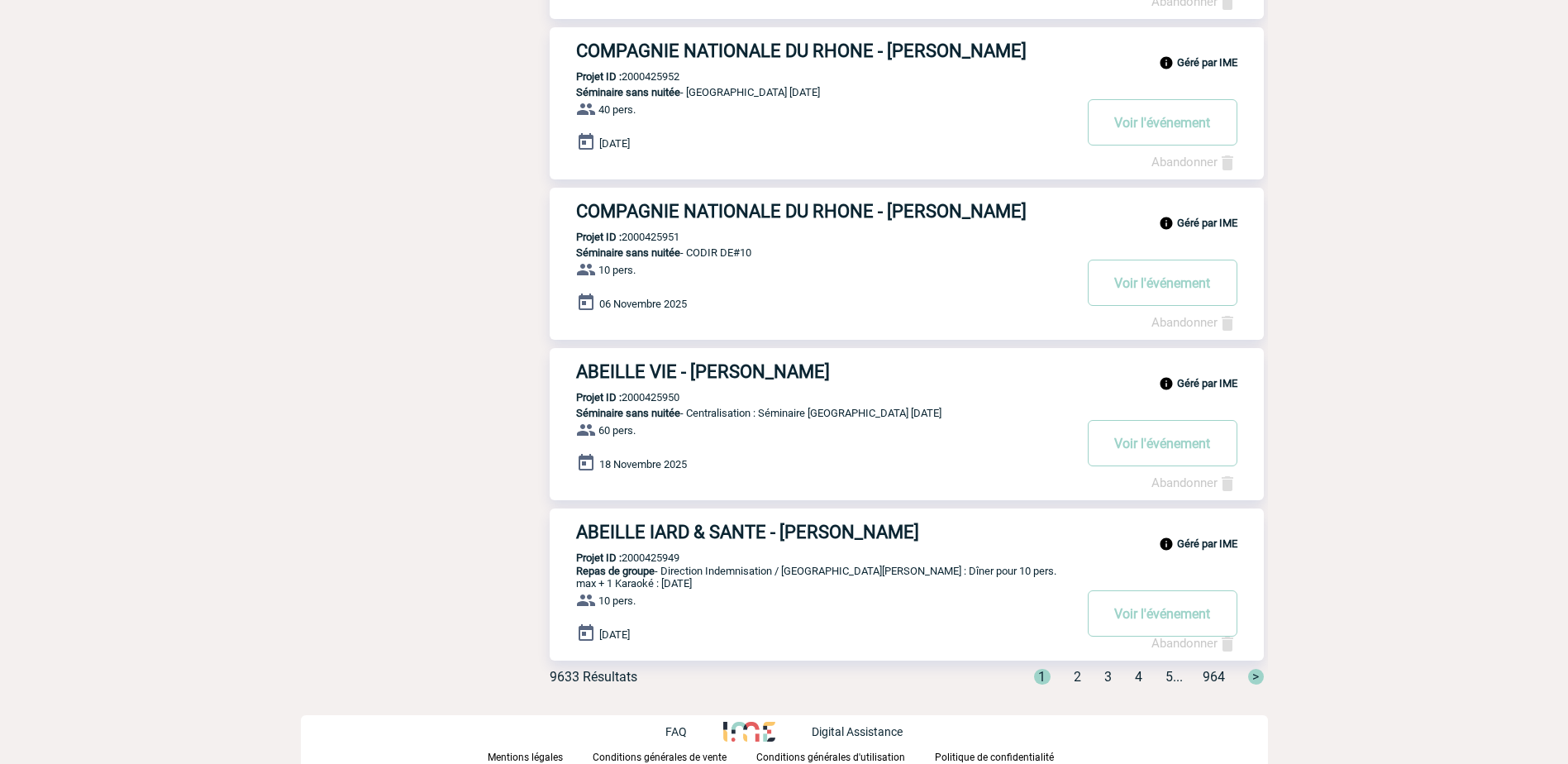
click at [1074, 679] on span "2" at bounding box center [1078, 676] width 8 height 15
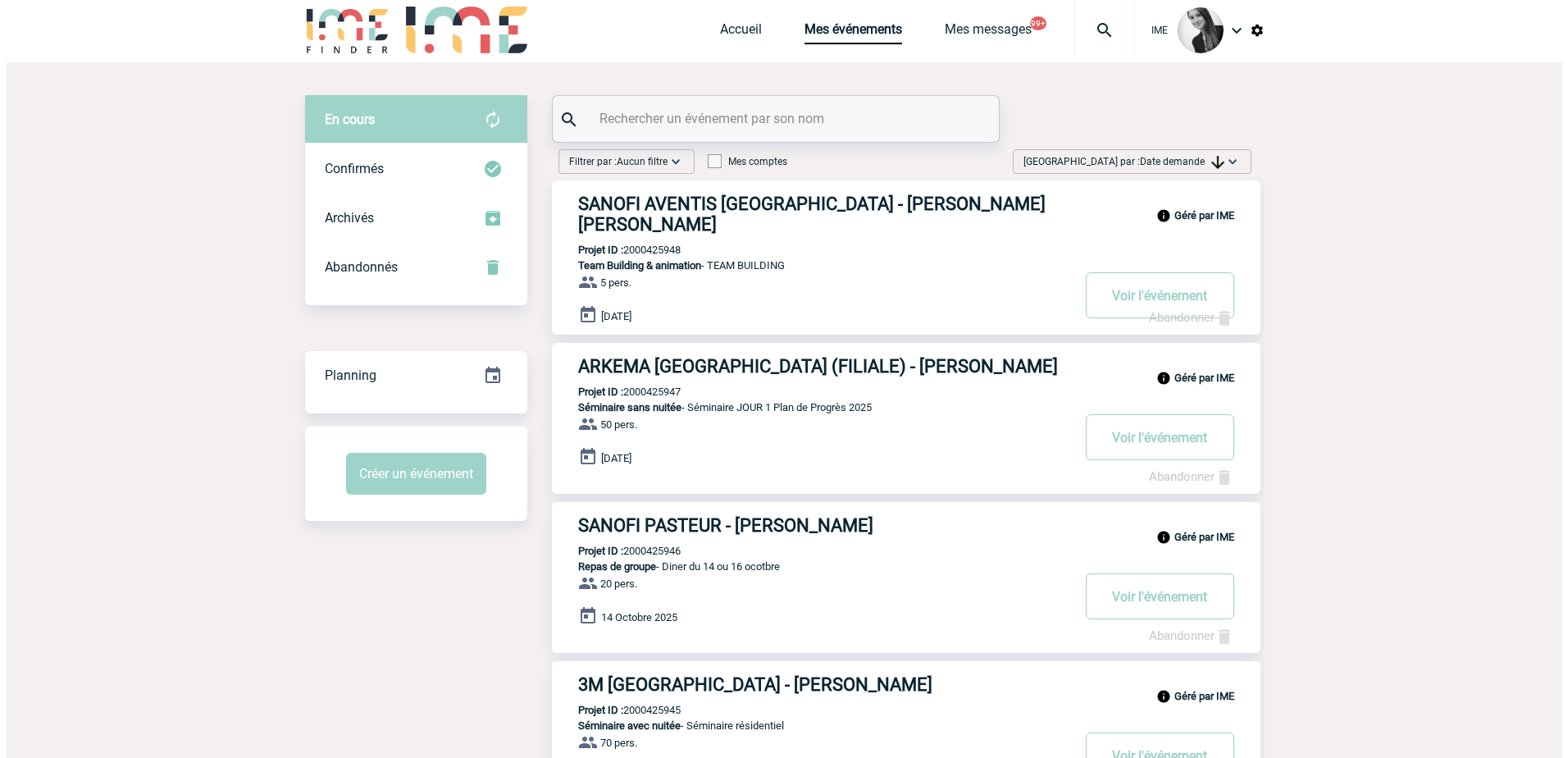
scroll to position [0, 0]
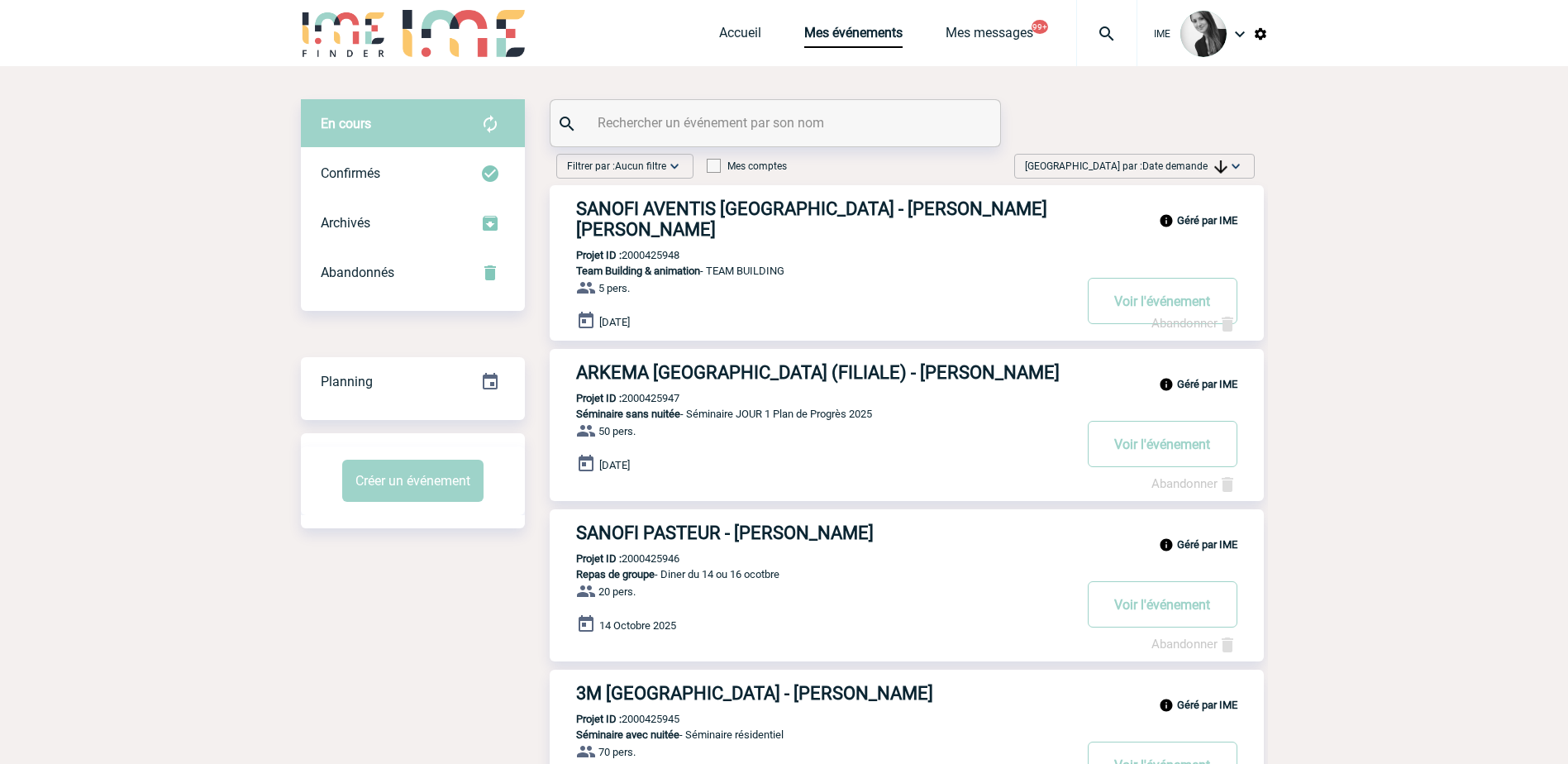
click at [1206, 167] on span "Date demande" at bounding box center [1184, 166] width 85 height 11
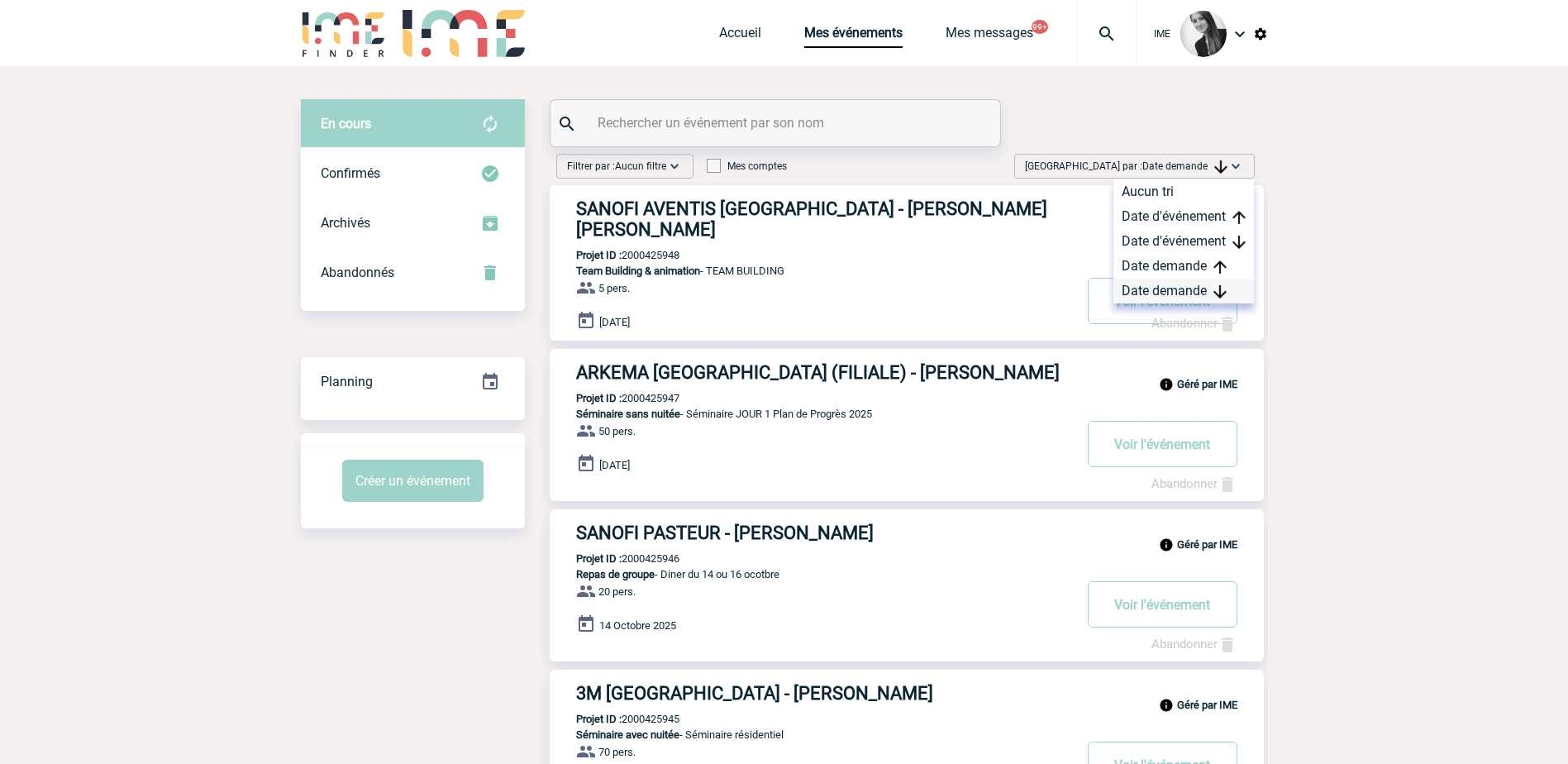
click at [1152, 291] on div "Date demande" at bounding box center [1184, 290] width 141 height 25
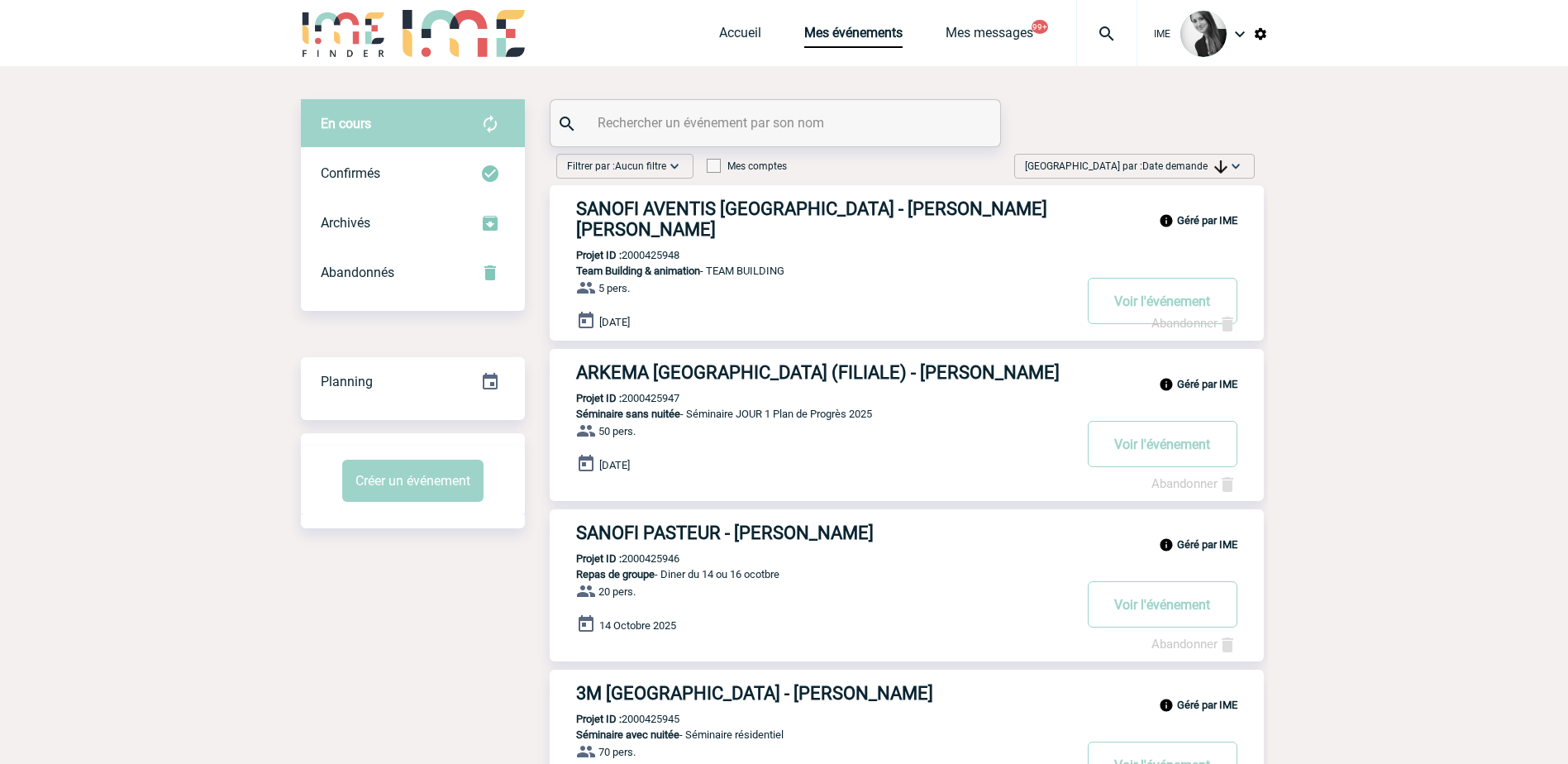
click at [701, 109] on div at bounding box center [775, 123] width 450 height 46
click at [695, 133] on input "text" at bounding box center [777, 123] width 368 height 24
paste input "2000415441"
type input "2000415441"
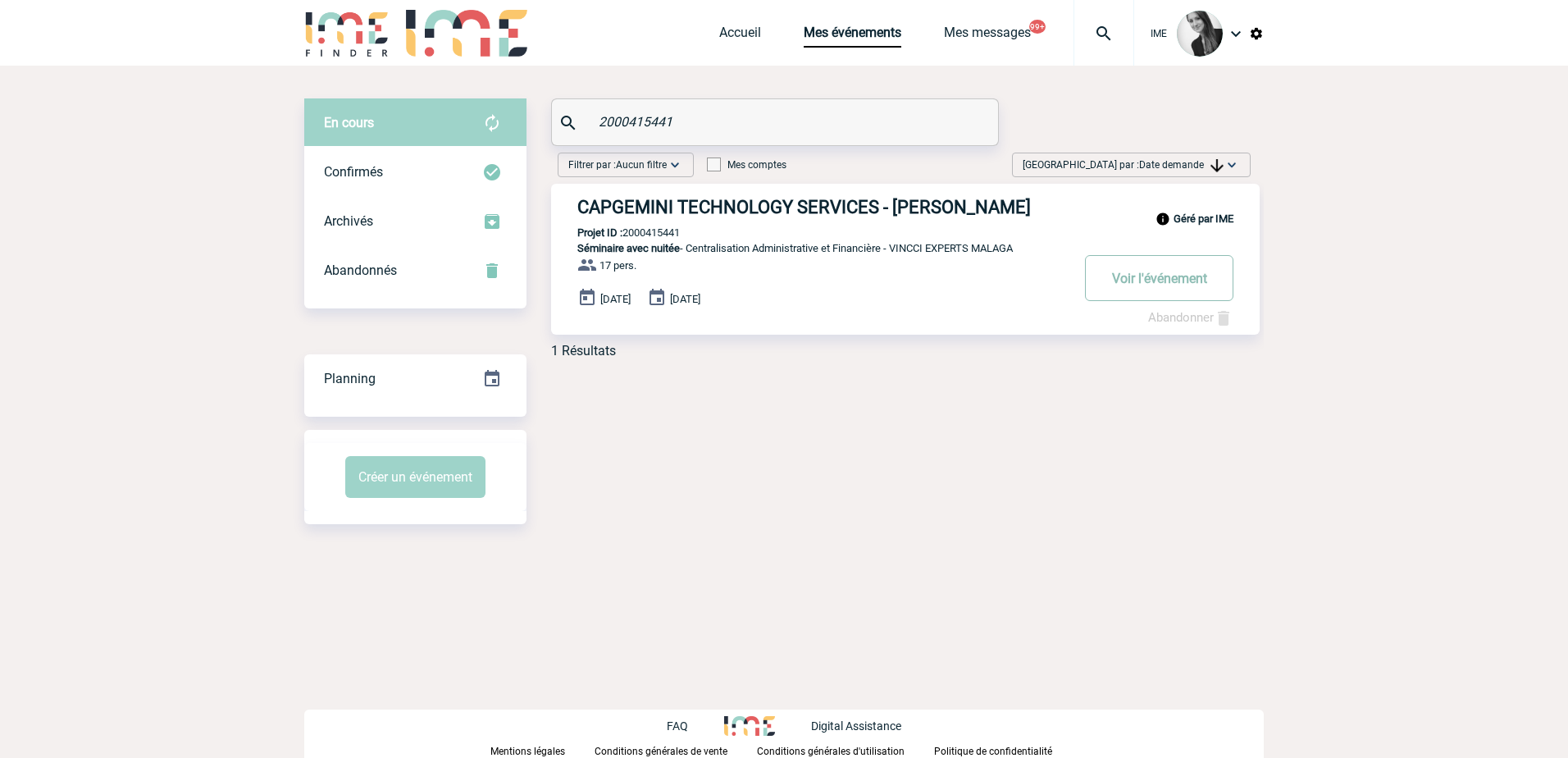
click at [1153, 287] on button "Voir l'événement" at bounding box center [1159, 278] width 148 height 46
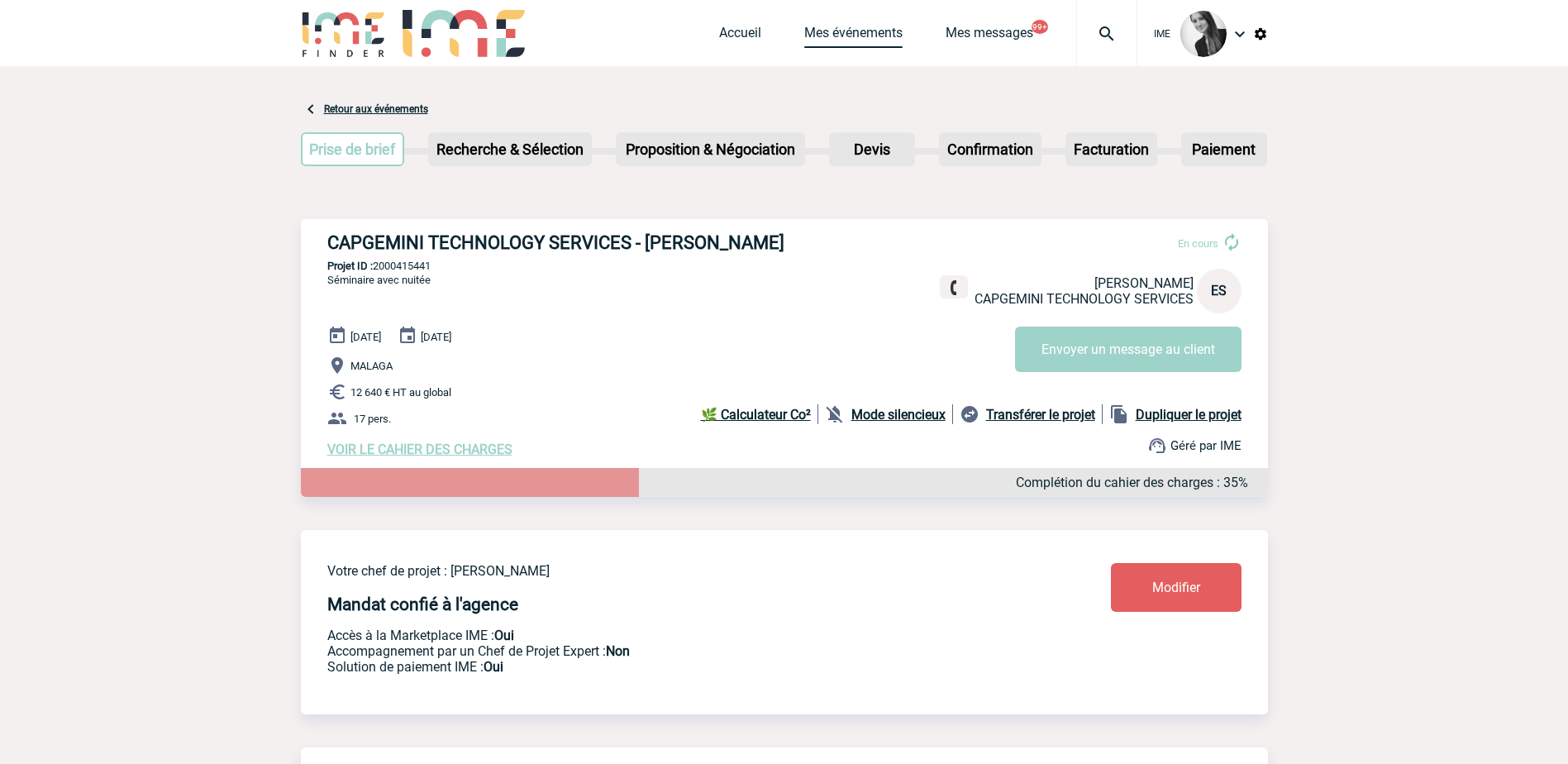
drag, startPoint x: 855, startPoint y: 33, endPoint x: 922, endPoint y: 124, distance: 113.0
click at [855, 32] on link "Mes événements" at bounding box center [854, 36] width 99 height 23
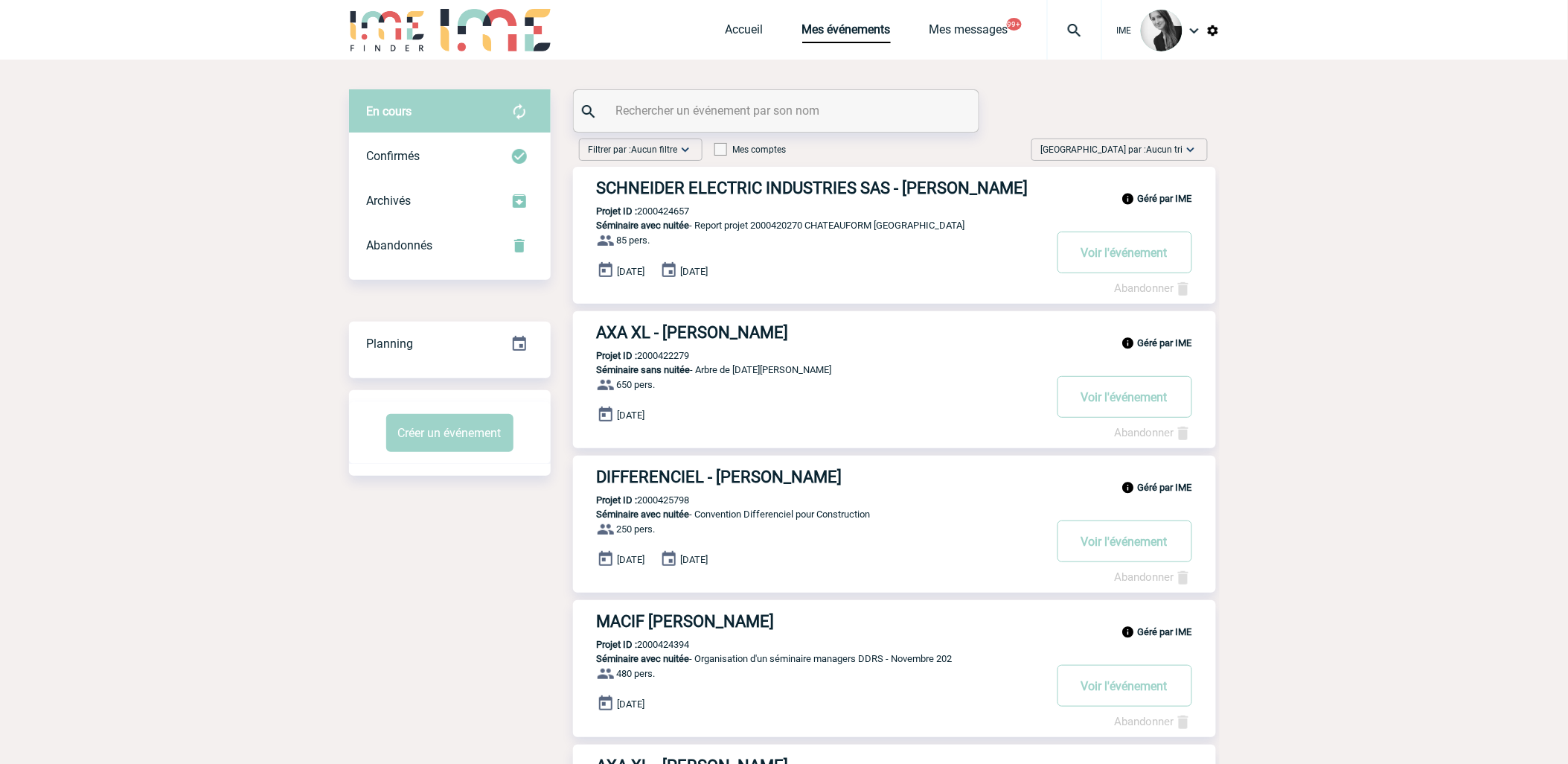
click at [1168, 149] on span "Aucun tri" at bounding box center [1164, 149] width 36 height 10
drag, startPoint x: 1137, startPoint y: 258, endPoint x: 1136, endPoint y: 268, distance: 10.0
click at [1137, 259] on div "Date demande" at bounding box center [1144, 261] width 127 height 22
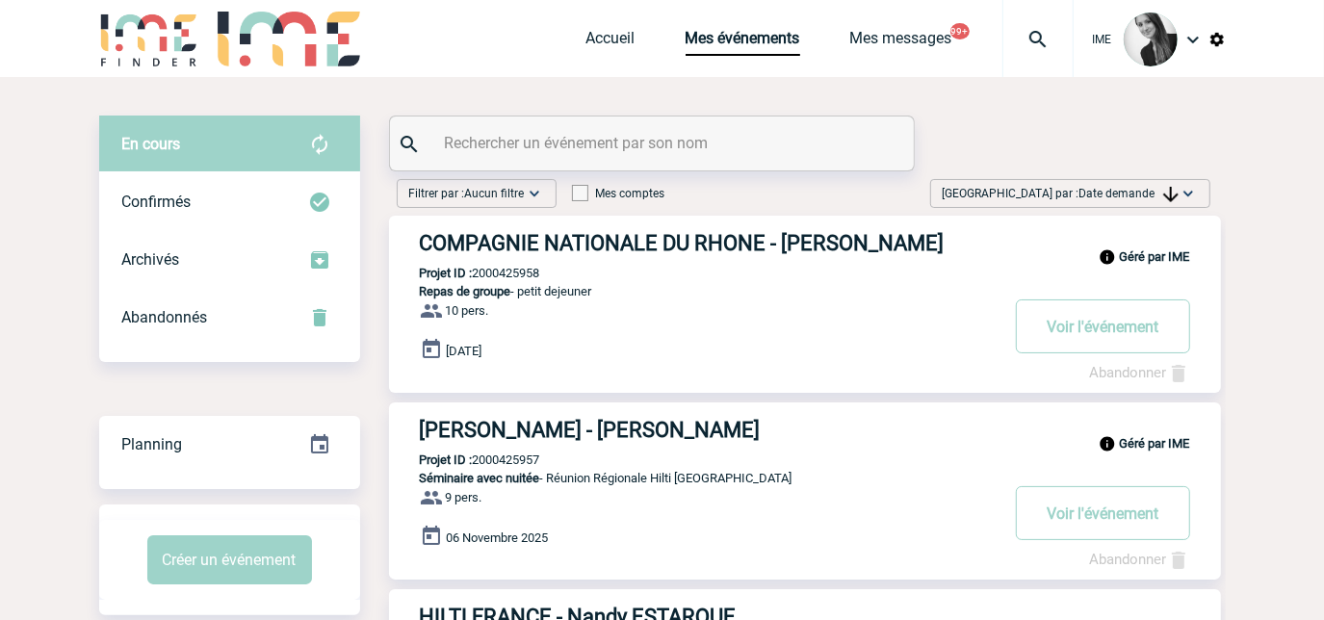
click at [1171, 187] on img at bounding box center [1170, 194] width 15 height 15
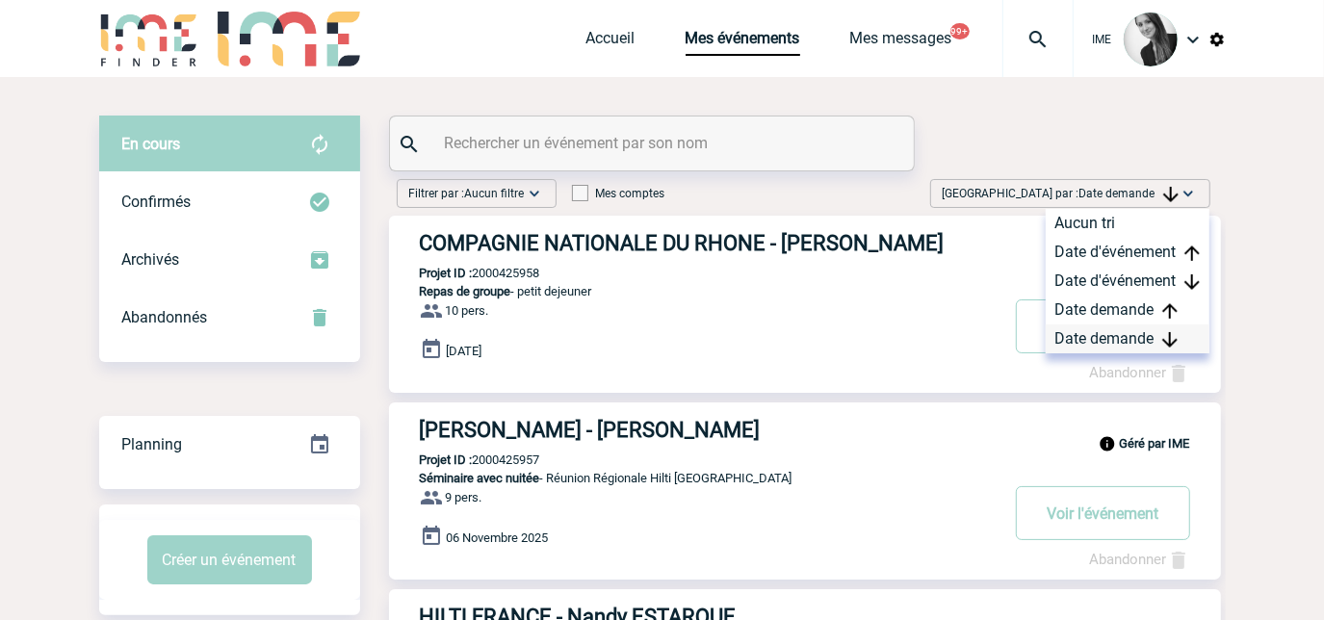
click at [1125, 333] on div "Date demande" at bounding box center [1127, 338] width 164 height 29
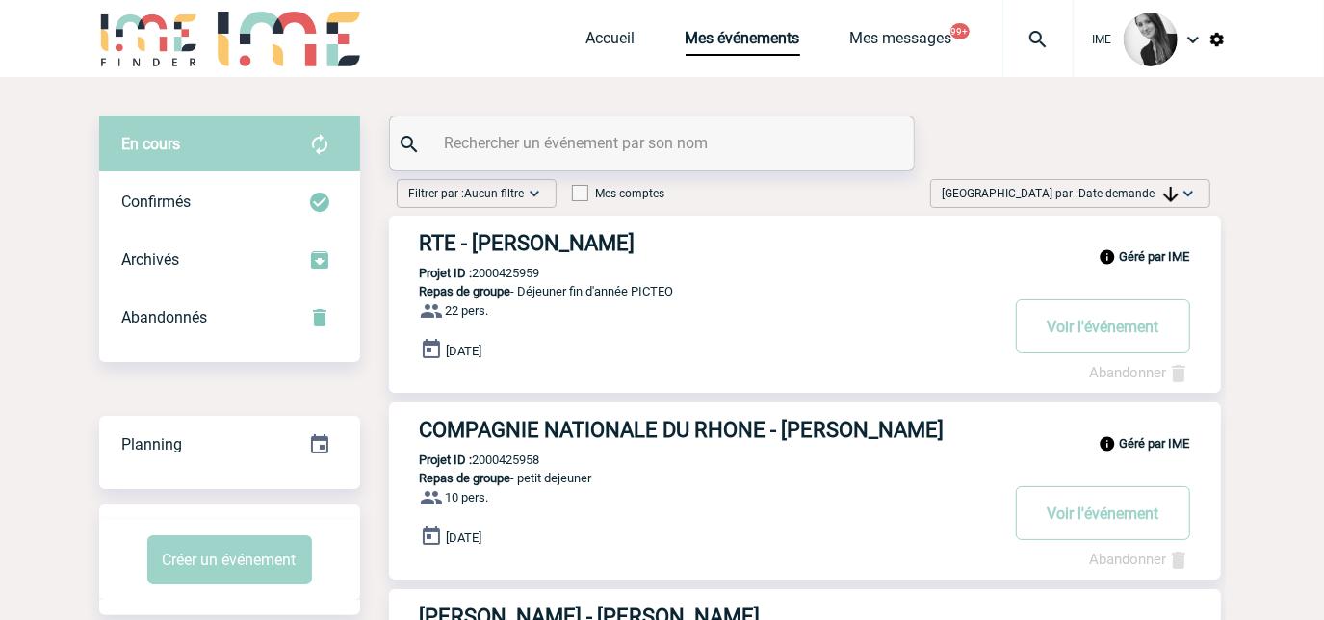
drag, startPoint x: 1146, startPoint y: 185, endPoint x: 1138, endPoint y: 231, distance: 46.8
click at [1148, 187] on span "[GEOGRAPHIC_DATA] par : Date demande" at bounding box center [1060, 193] width 236 height 19
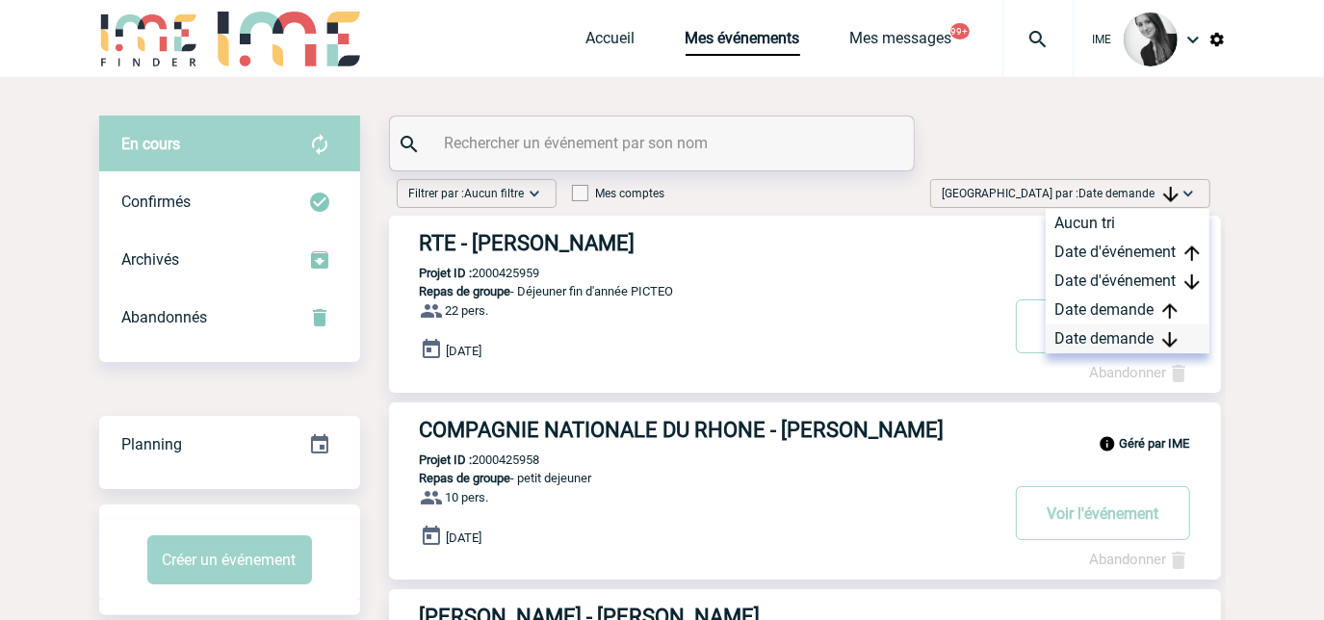
click at [1096, 344] on div "Date demande" at bounding box center [1127, 338] width 164 height 29
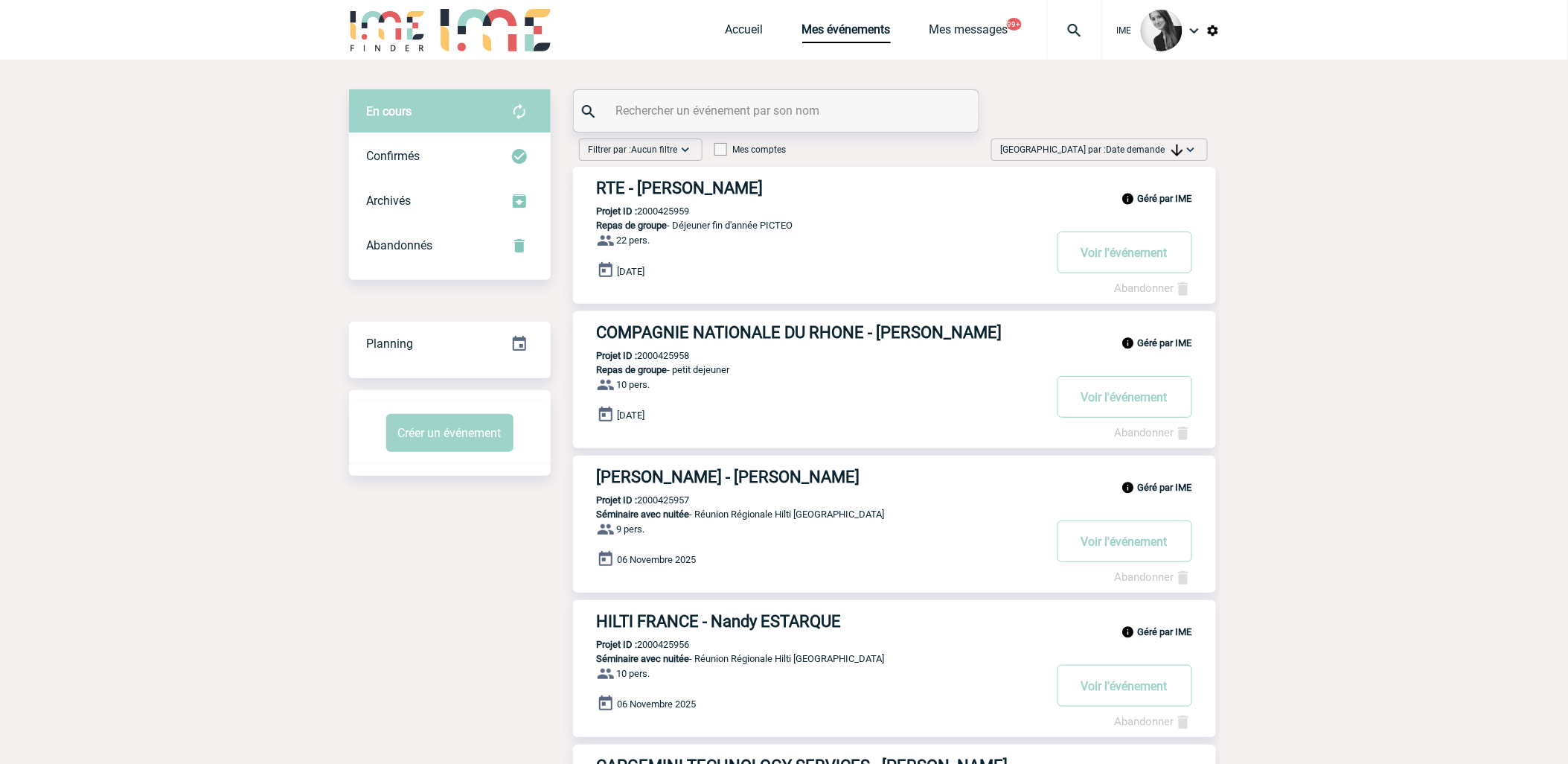
drag, startPoint x: 1150, startPoint y: 145, endPoint x: 1147, endPoint y: 221, distance: 76.1
click at [1150, 148] on span "Date demande" at bounding box center [1144, 149] width 77 height 10
click at [1127, 269] on div "Date demande" at bounding box center [1144, 261] width 127 height 22
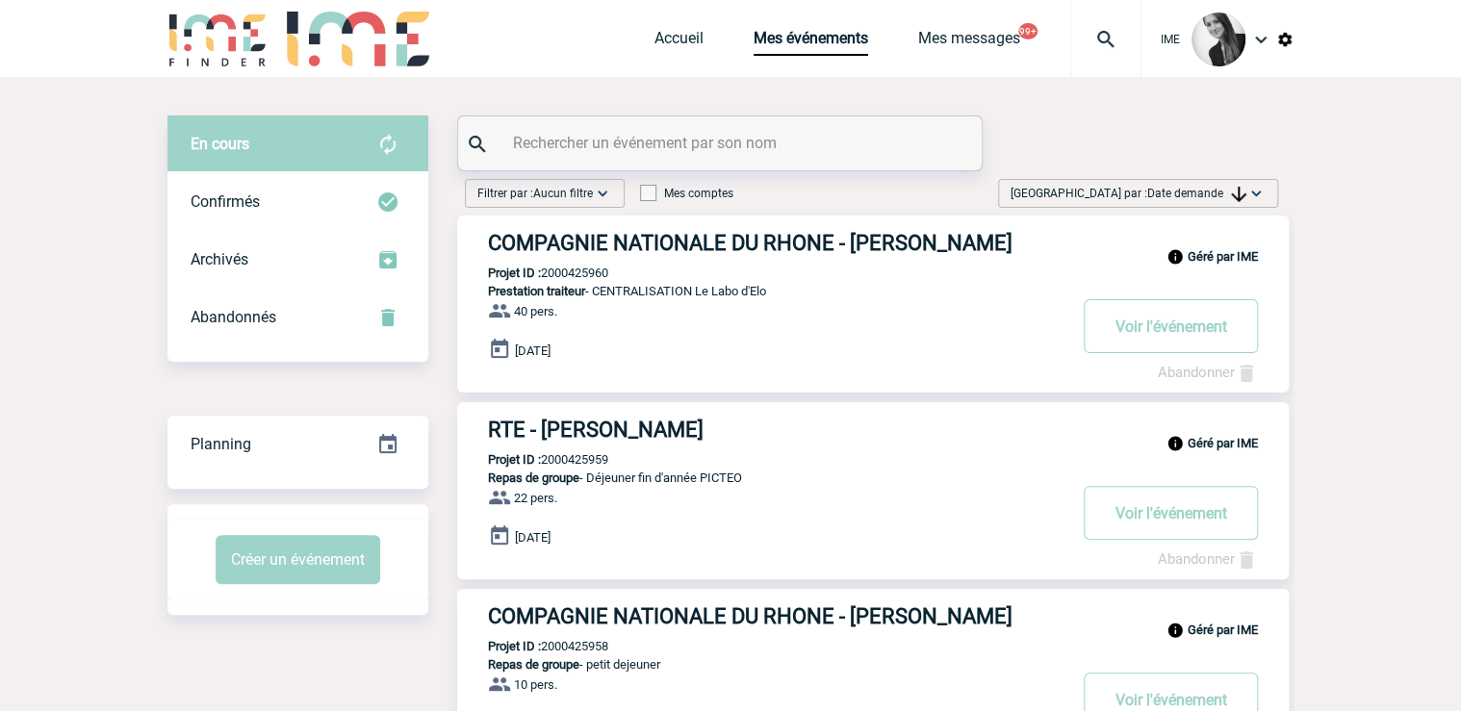
click at [1225, 196] on span "Date demande" at bounding box center [1197, 193] width 99 height 13
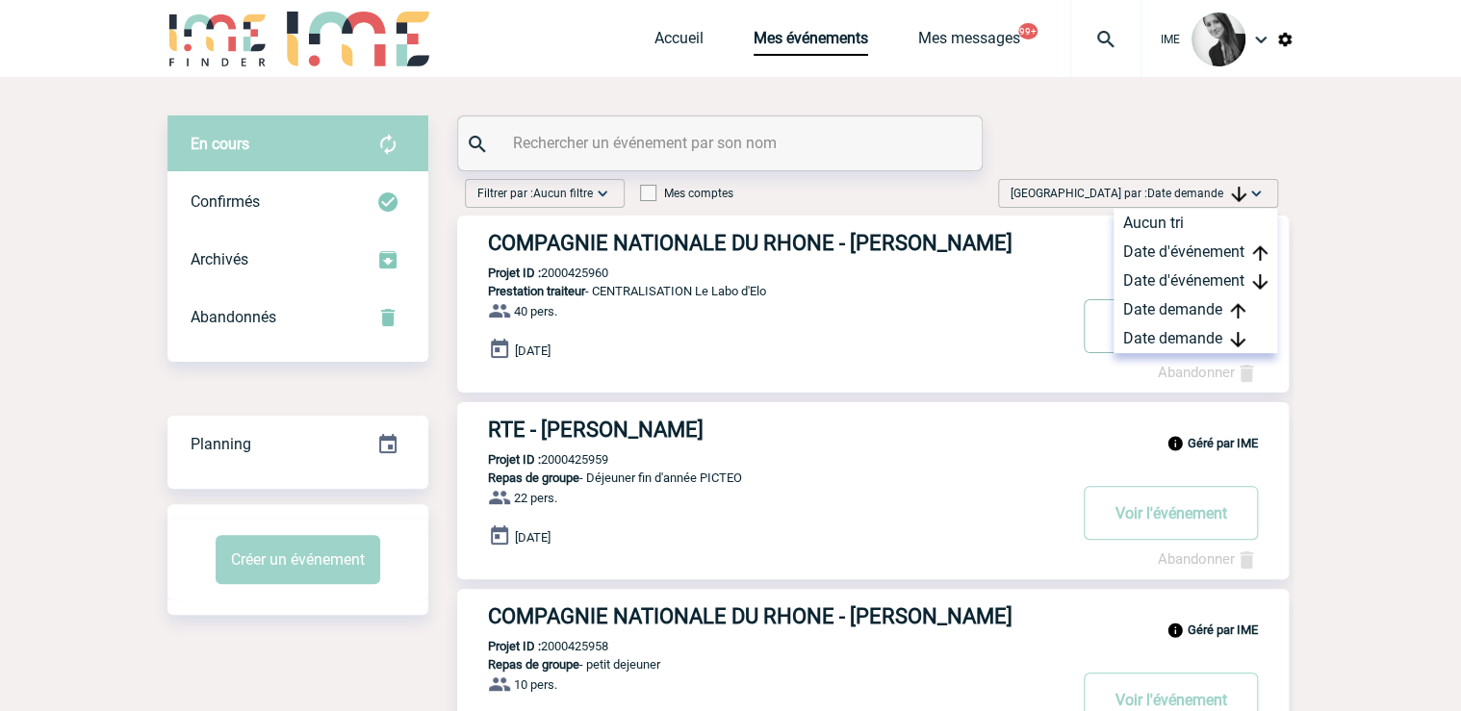
drag, startPoint x: 1214, startPoint y: 351, endPoint x: 1193, endPoint y: 353, distance: 21.3
click at [1212, 351] on div "Date demande" at bounding box center [1196, 338] width 164 height 29
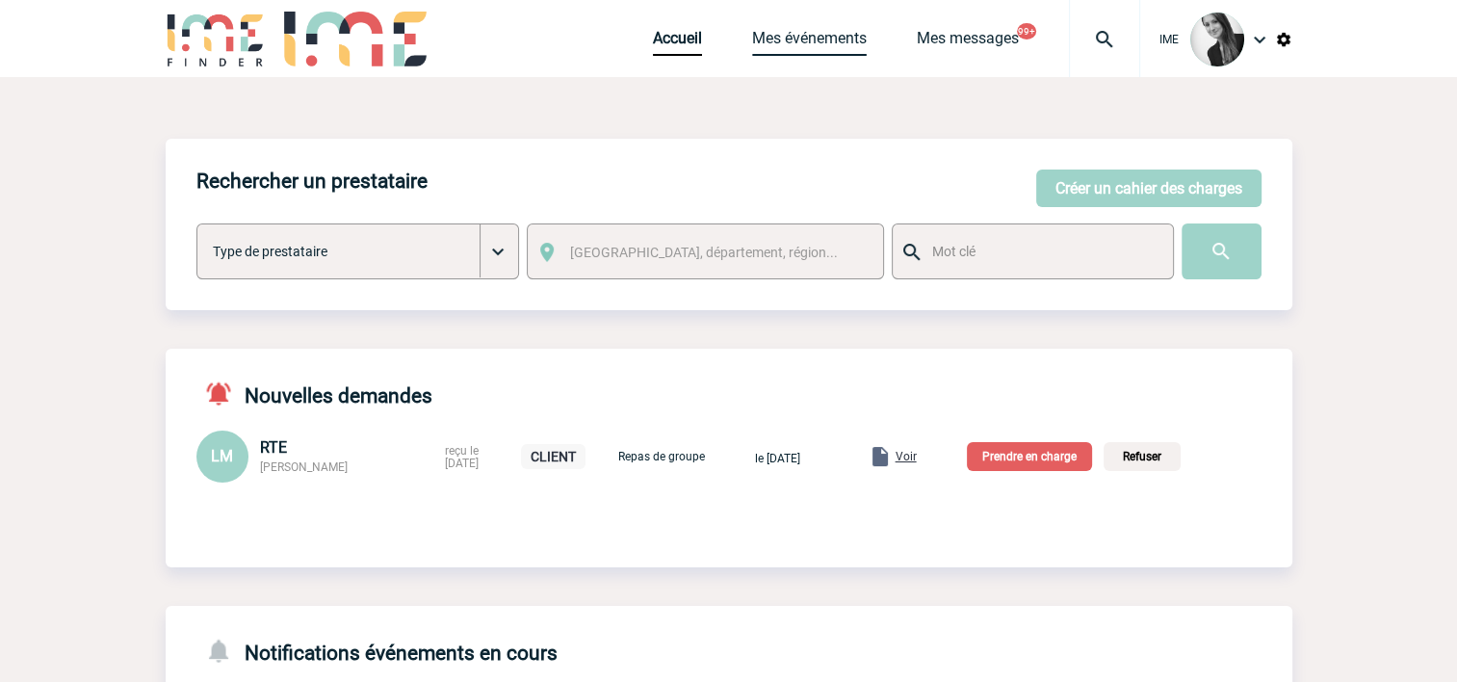
click at [786, 42] on link "Mes événements" at bounding box center [809, 42] width 115 height 27
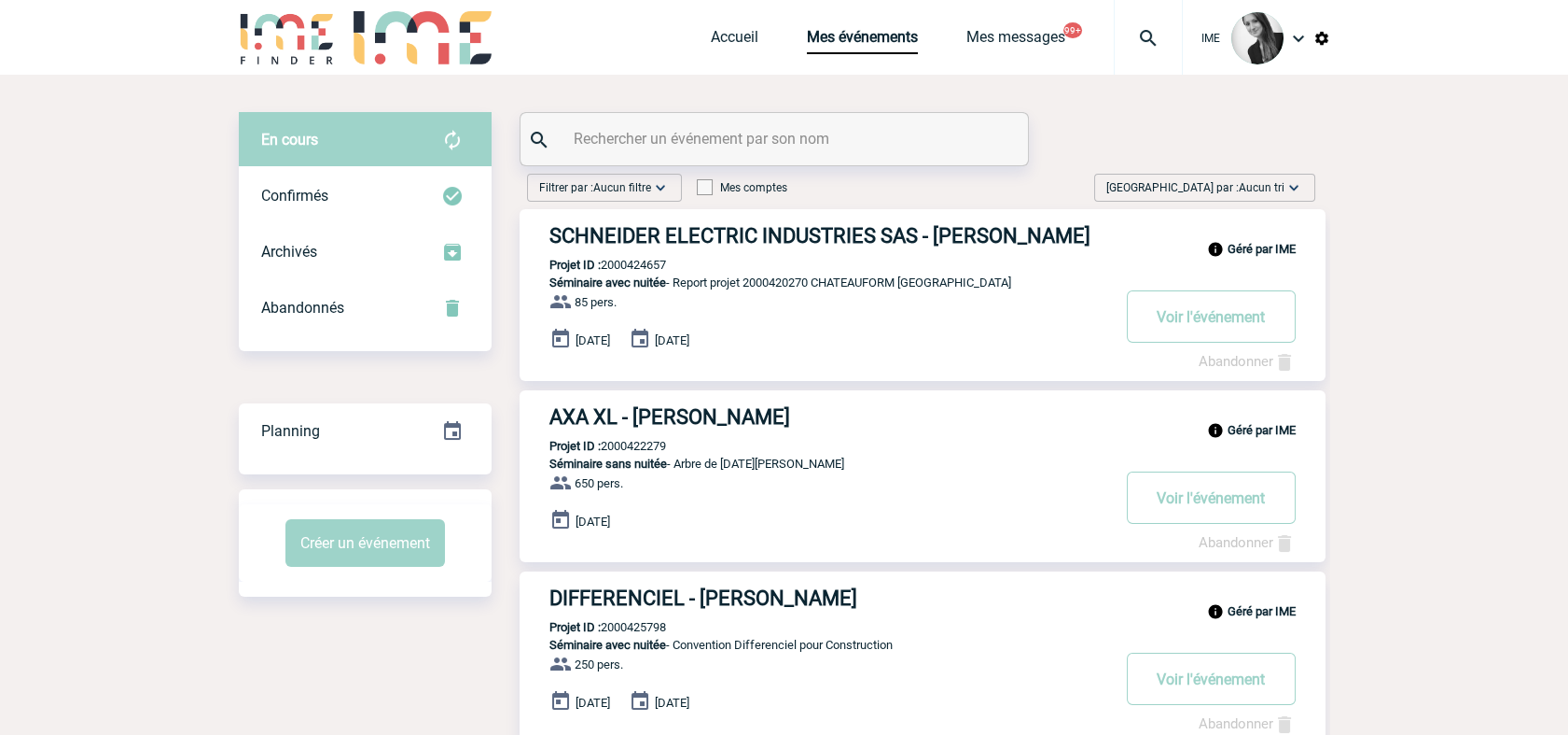
drag, startPoint x: 1287, startPoint y: 185, endPoint x: 1275, endPoint y: 297, distance: 112.6
click at [1287, 186] on img at bounding box center [1294, 187] width 18 height 18
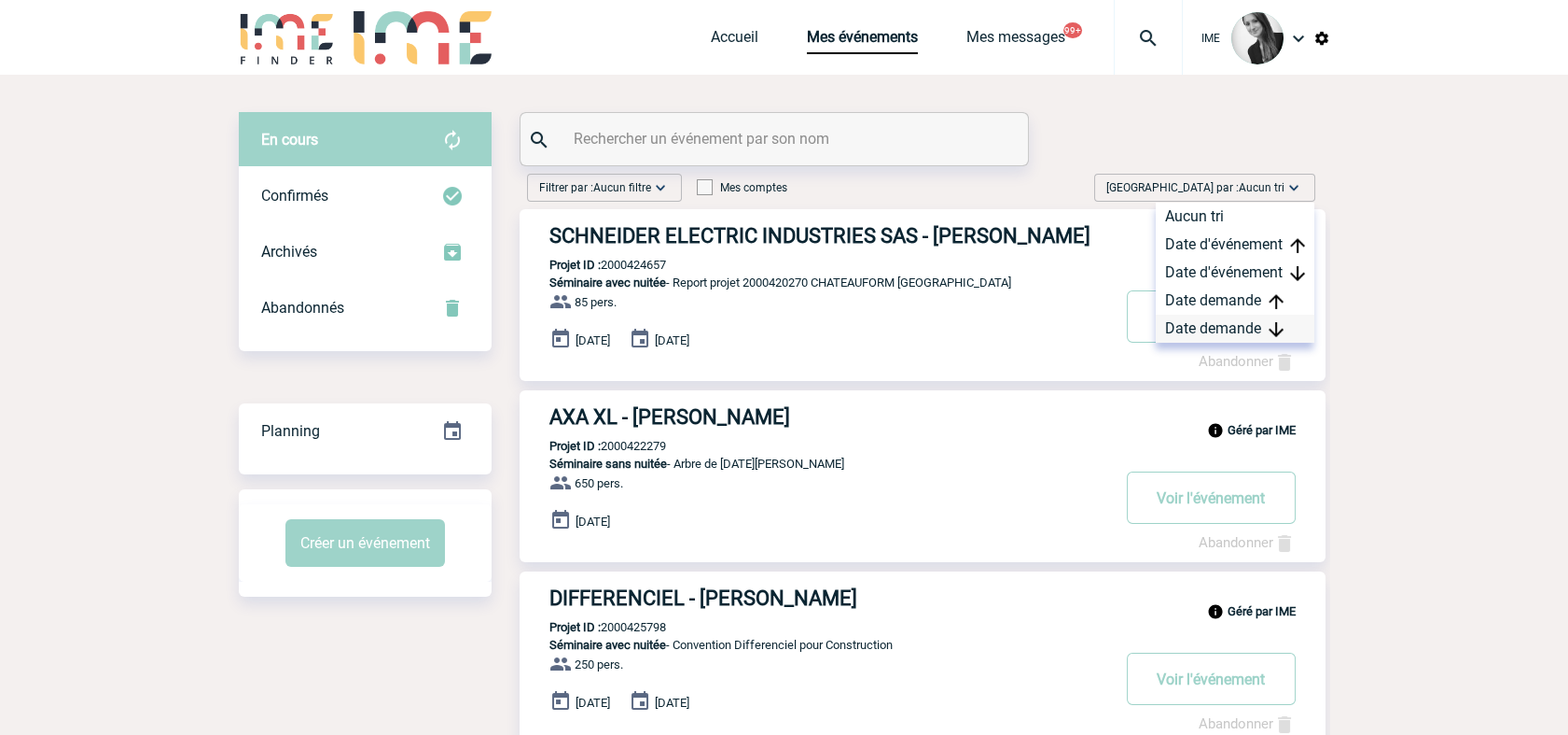
click at [1260, 336] on div "Date demande" at bounding box center [1236, 328] width 159 height 28
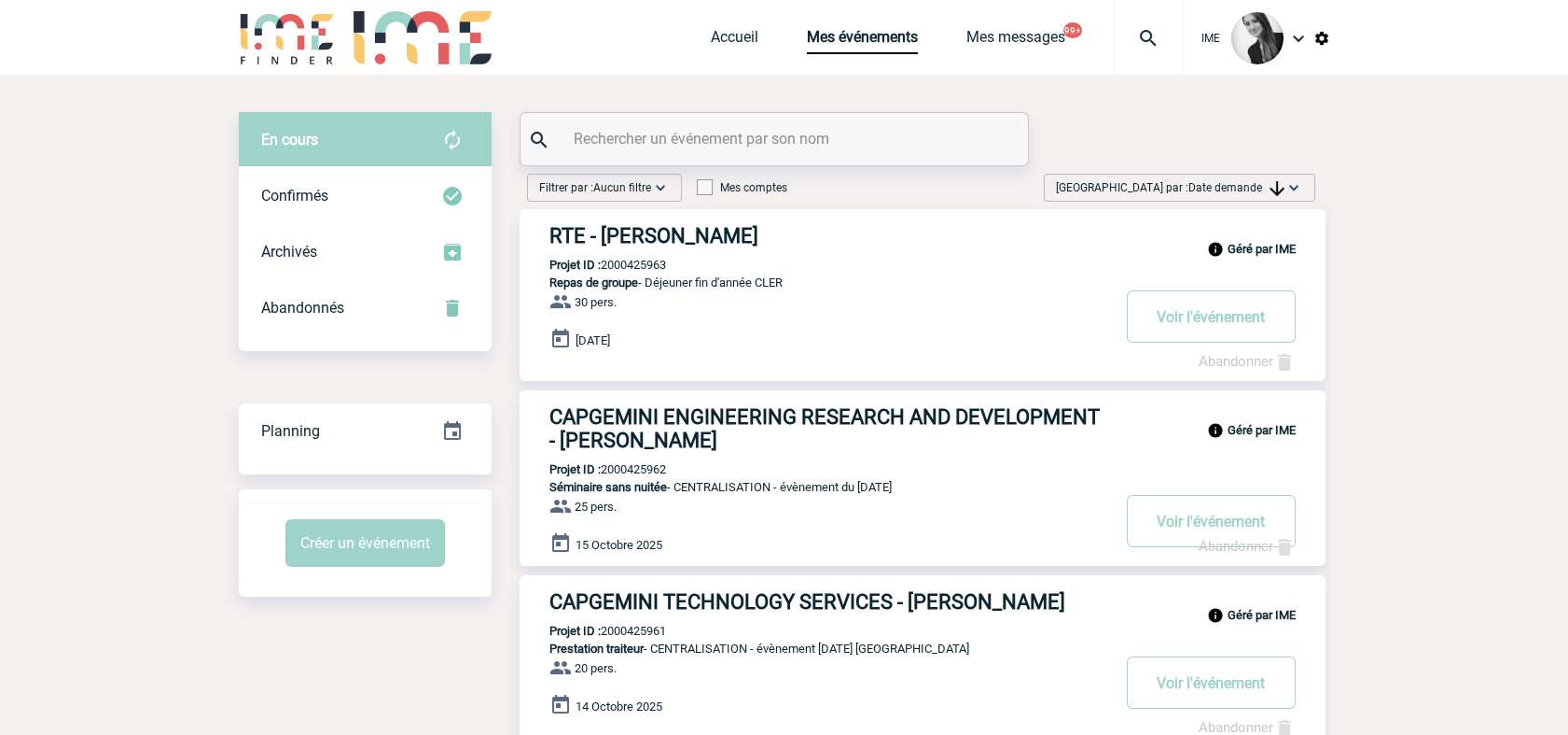
click at [1270, 181] on img at bounding box center [1276, 188] width 15 height 15
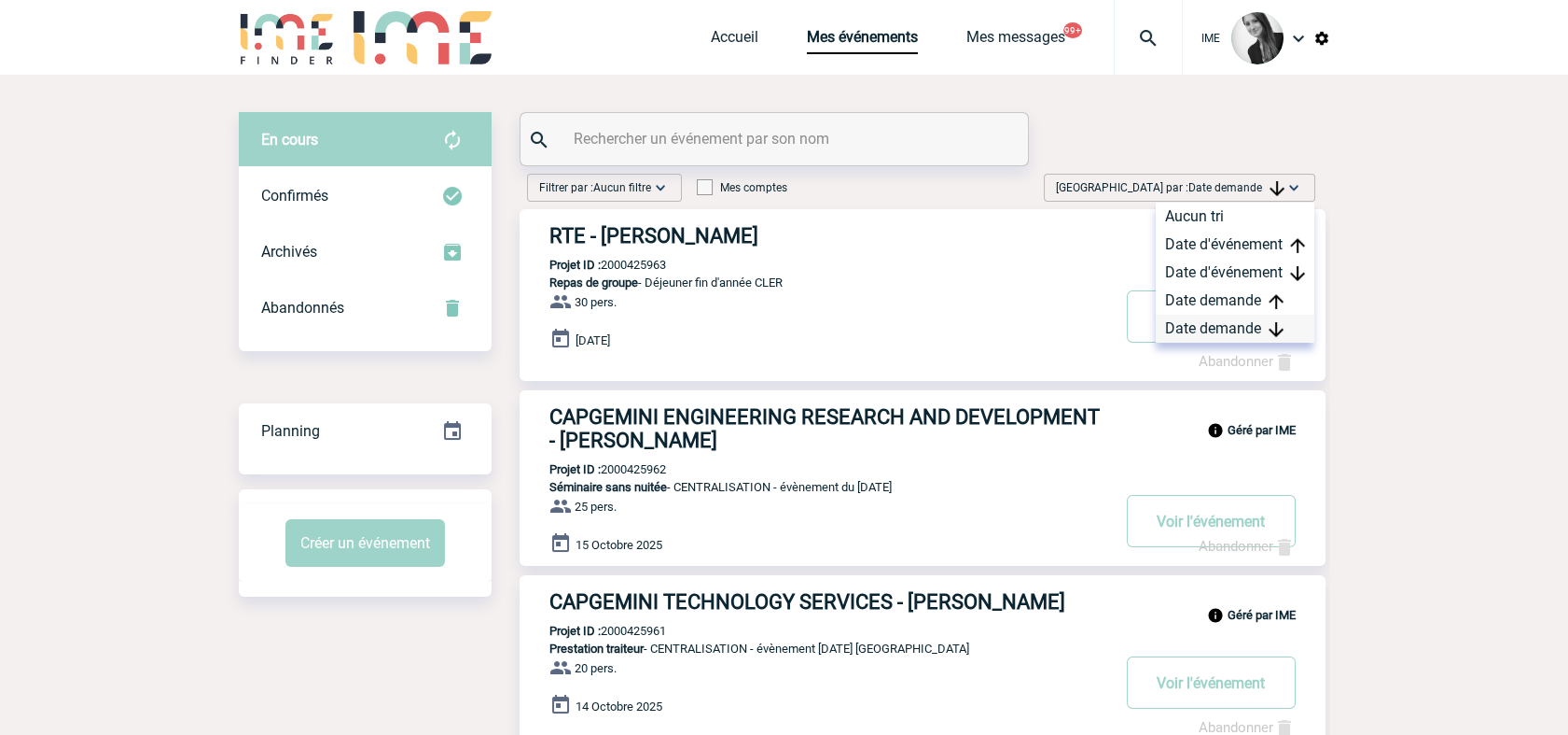
click at [1254, 334] on div "Date demande" at bounding box center [1236, 328] width 159 height 28
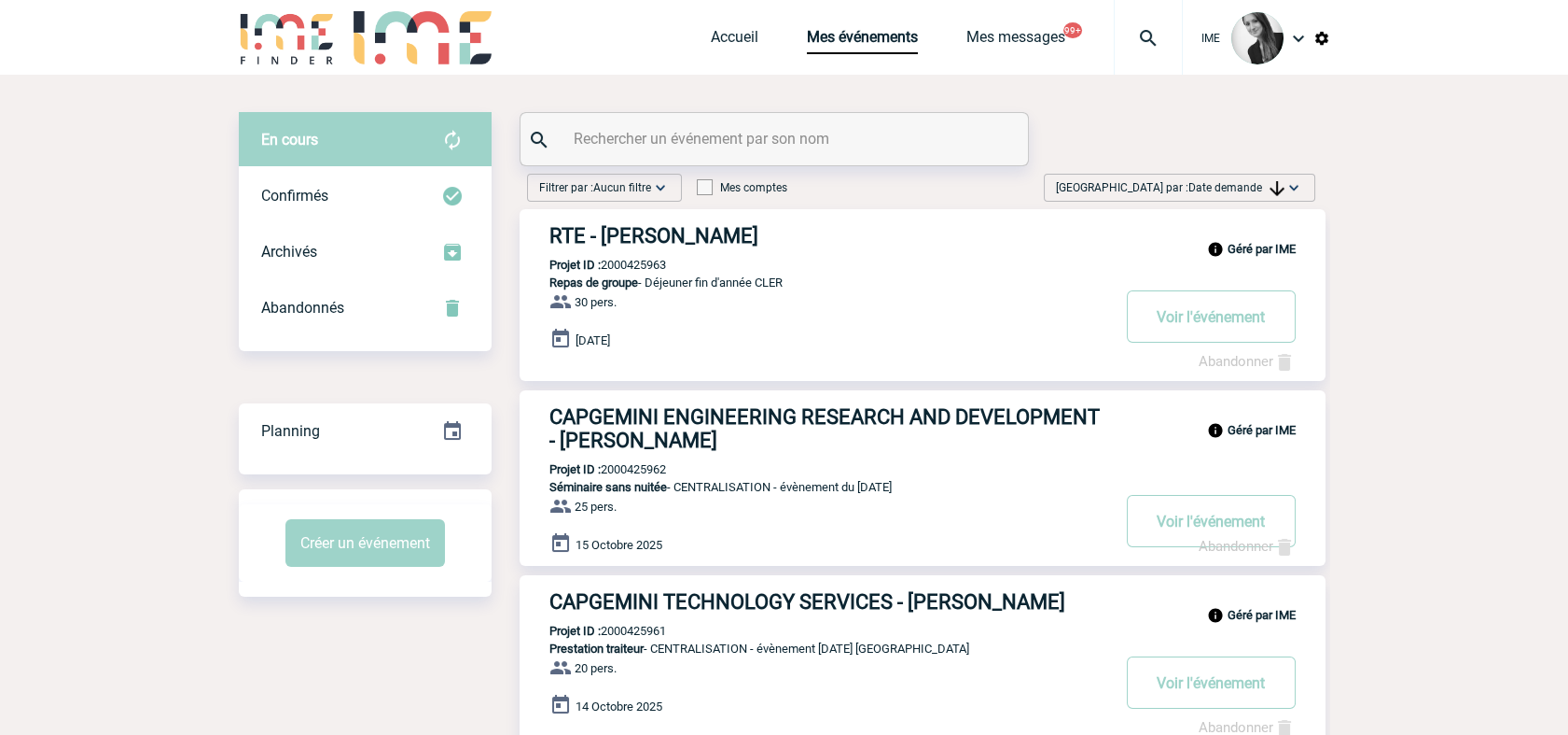
click at [1202, 198] on div "[GEOGRAPHIC_DATA] par : Date demande Aucun tri Date d'événement Date d'événemen…" at bounding box center [1179, 187] width 271 height 28
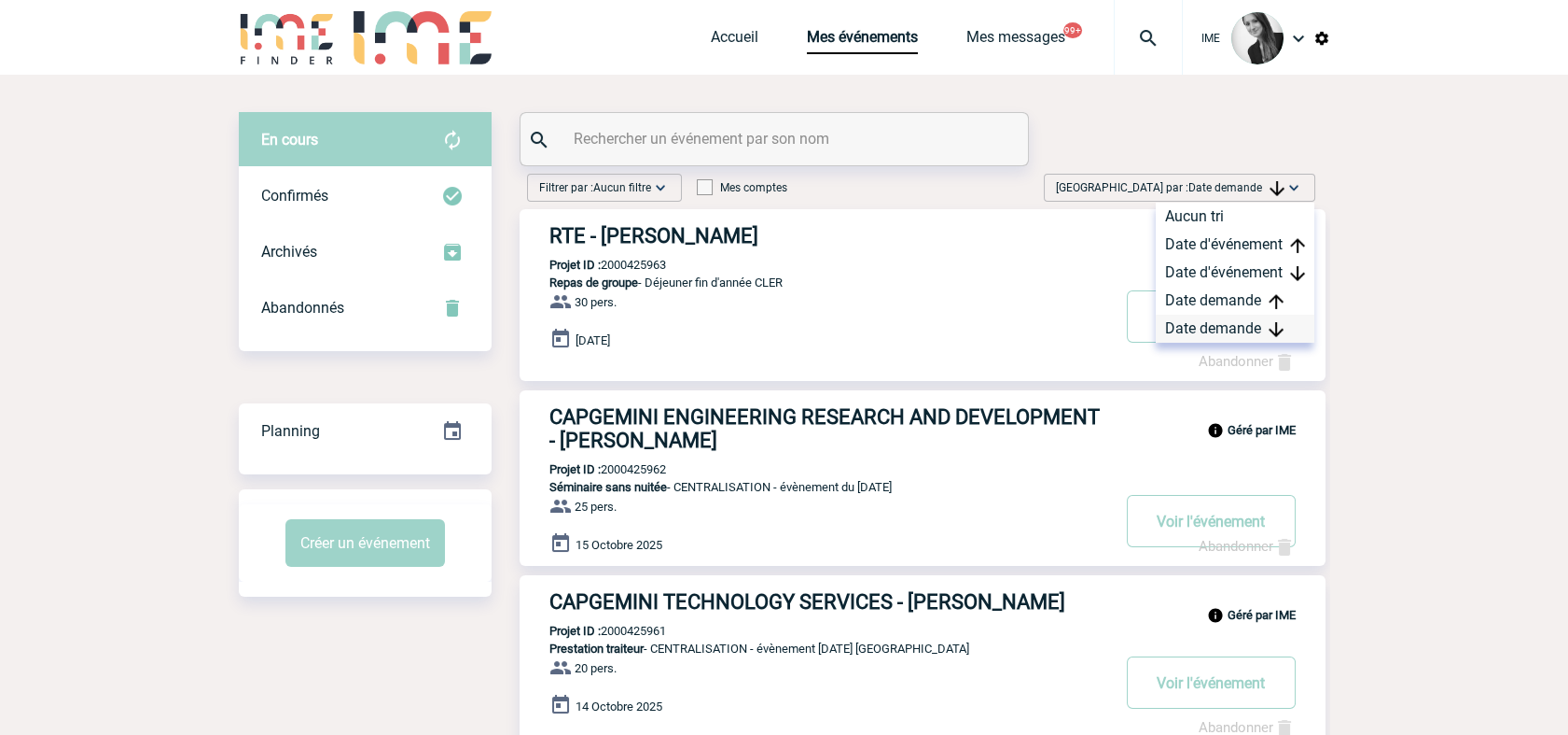
click at [1185, 318] on div "Date demande" at bounding box center [1236, 328] width 159 height 28
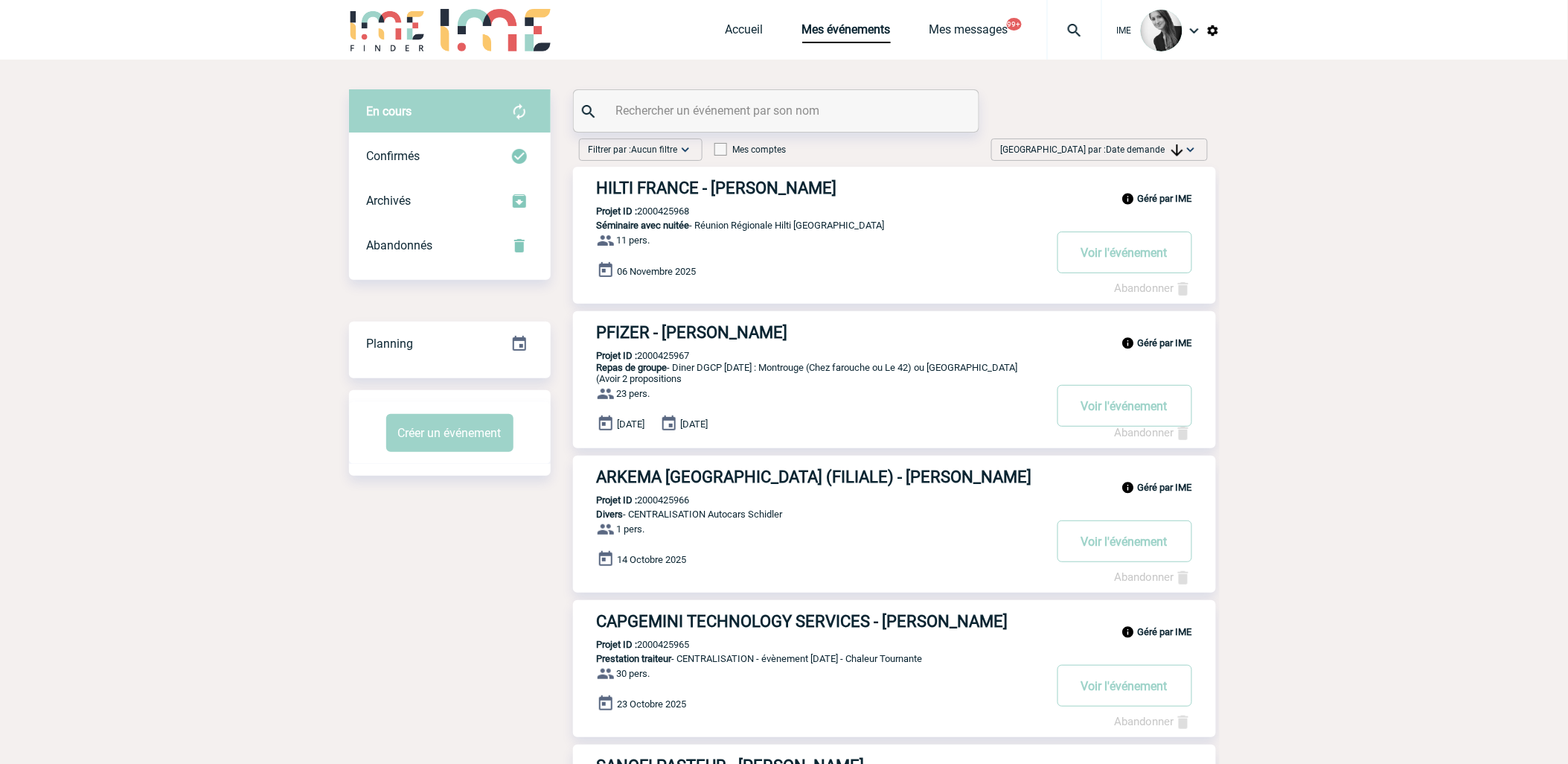
click at [1137, 140] on div "[GEOGRAPHIC_DATA] par : Date demande Aucun tri Date d'événement Date d'événemen…" at bounding box center [1099, 149] width 216 height 22
click at [1134, 270] on div "Date demande" at bounding box center [1144, 261] width 127 height 22
